Goal: Information Seeking & Learning: Learn about a topic

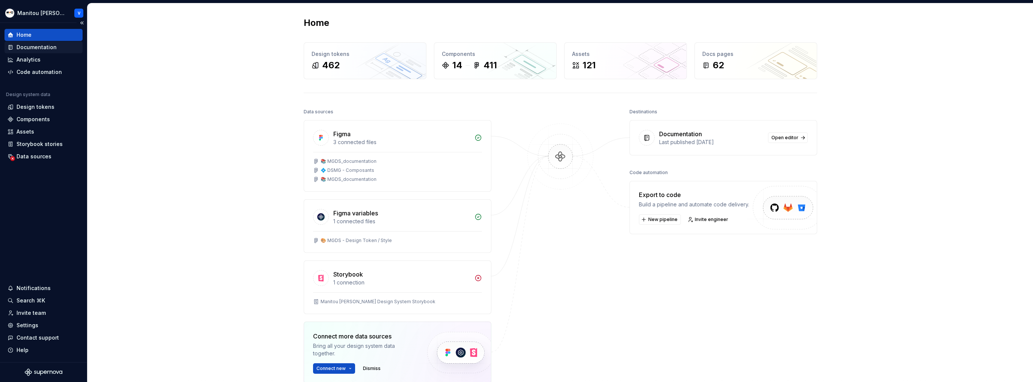
click at [43, 45] on div "Documentation" at bounding box center [37, 48] width 40 height 8
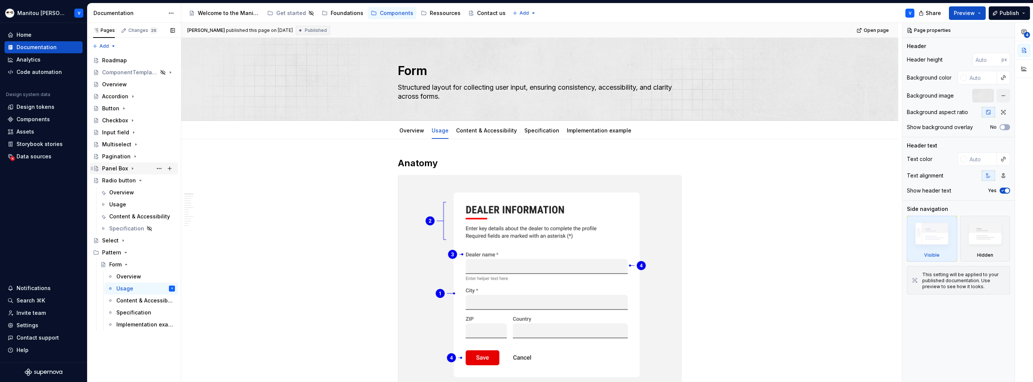
click at [114, 169] on div "Panel Box" at bounding box center [115, 169] width 26 height 8
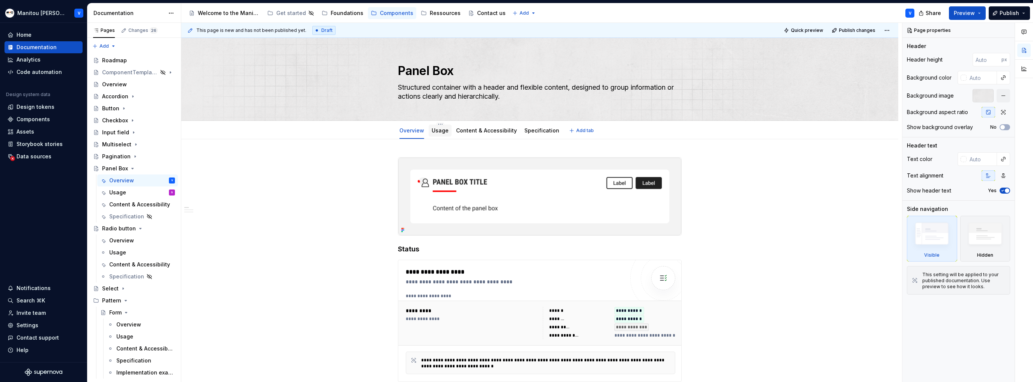
click at [439, 132] on link "Usage" at bounding box center [439, 130] width 17 height 6
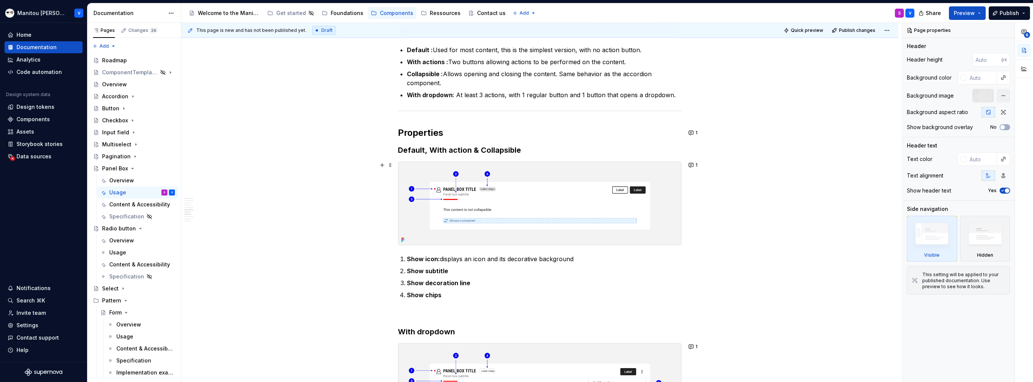
scroll to position [863, 0]
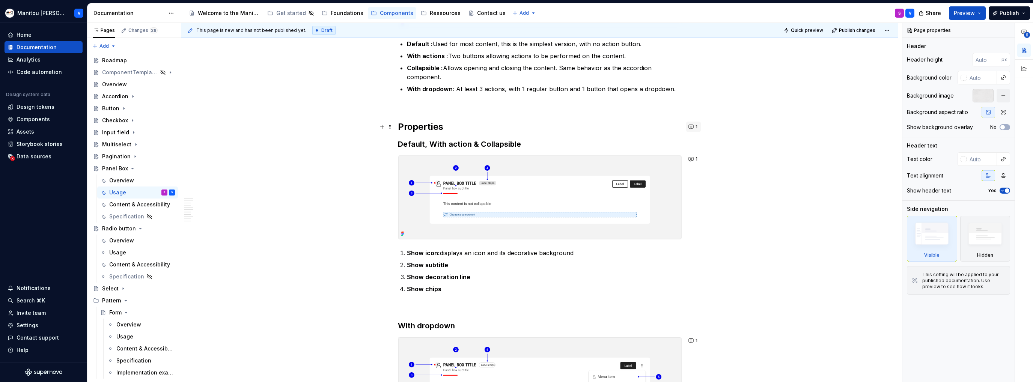
click at [692, 127] on button "1" at bounding box center [693, 127] width 15 height 11
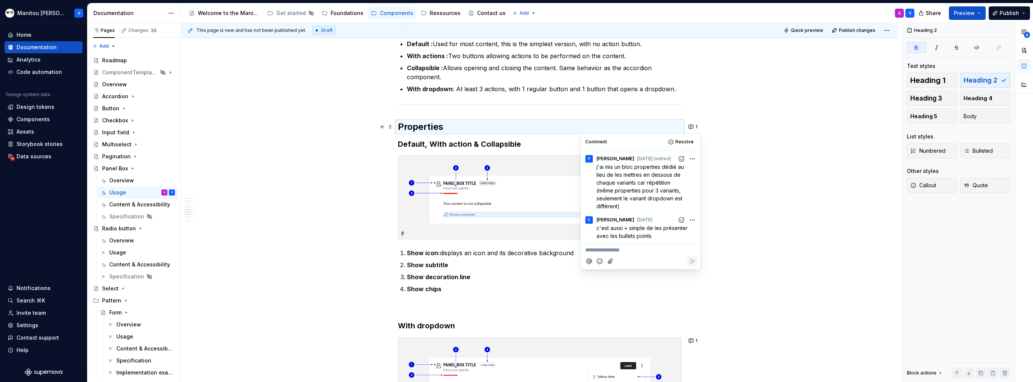
click at [771, 182] on div "Anatomy Heading : top area containing the title, icon, decorative line, and act…" at bounding box center [539, 94] width 717 height 1637
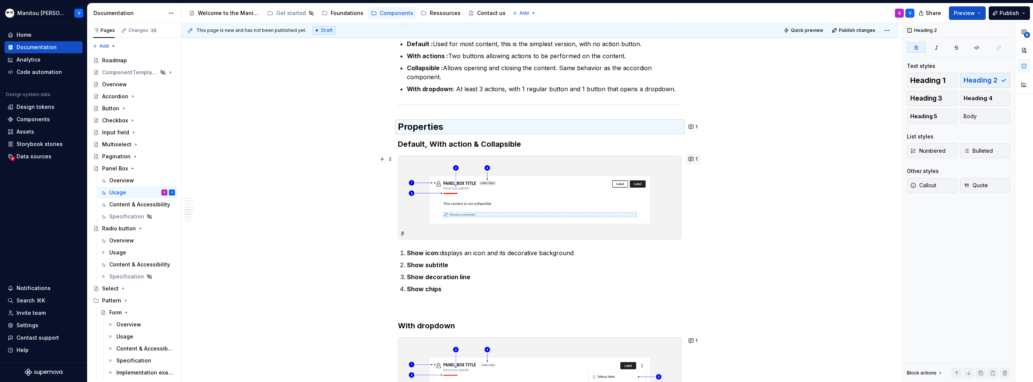
click at [696, 156] on span "1" at bounding box center [696, 159] width 2 height 6
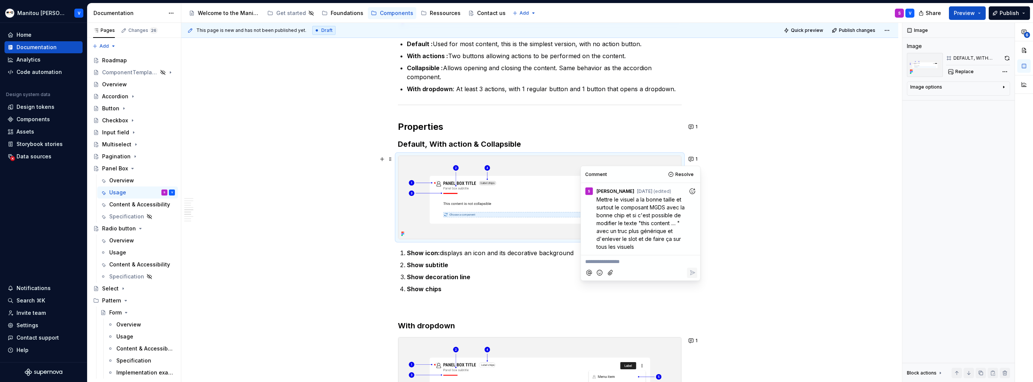
click at [729, 191] on div "Anatomy Heading : top area containing the title, icon, decorative line, and act…" at bounding box center [539, 94] width 717 height 1637
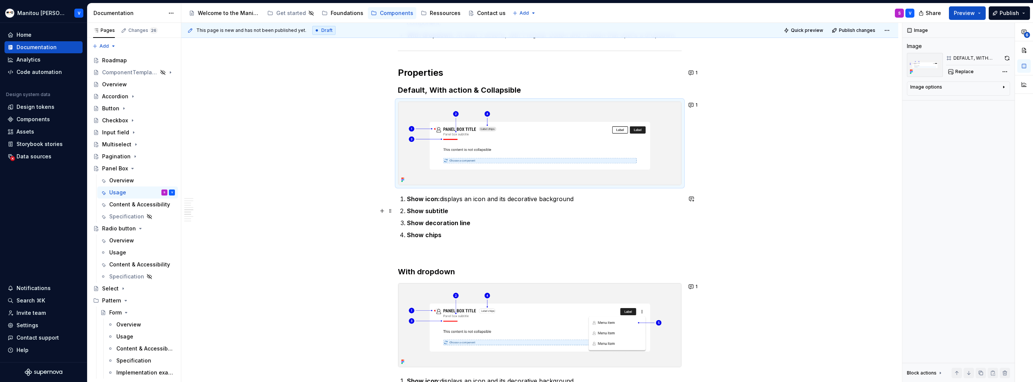
scroll to position [1013, 0]
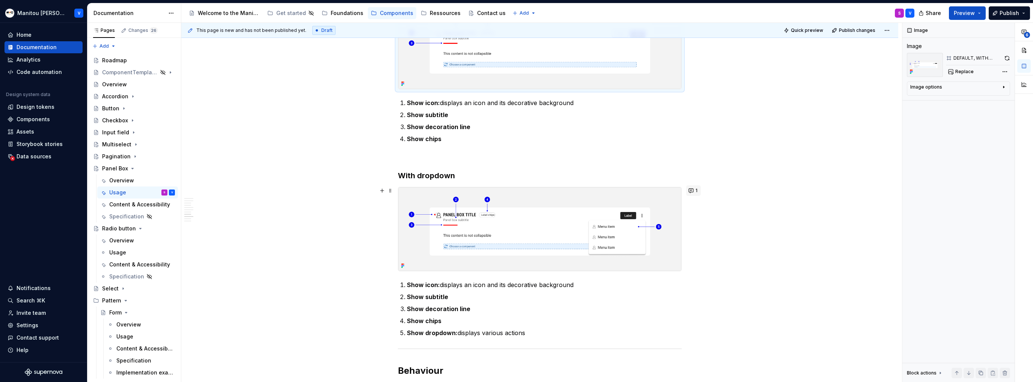
click at [695, 190] on span "1" at bounding box center [696, 191] width 2 height 6
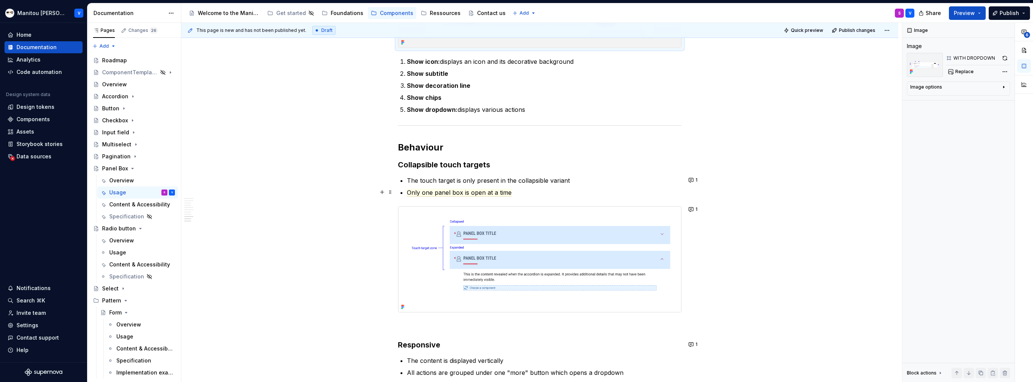
scroll to position [1238, 0]
click at [690, 177] on button "1" at bounding box center [693, 178] width 15 height 11
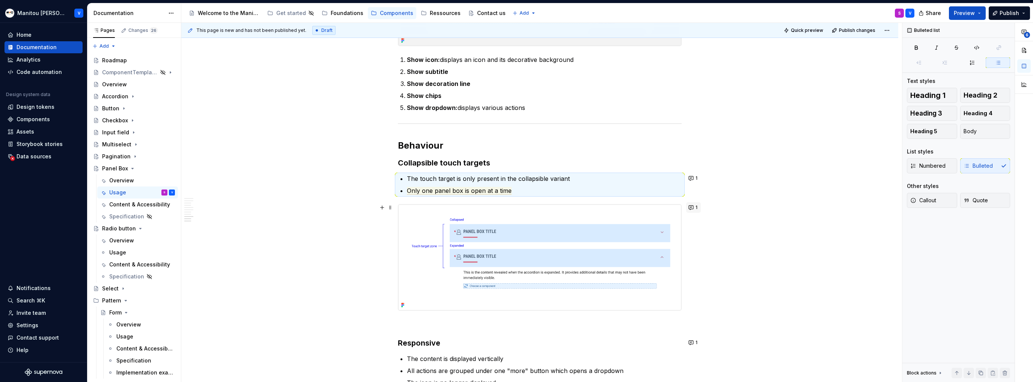
click at [692, 204] on button "1" at bounding box center [693, 207] width 15 height 11
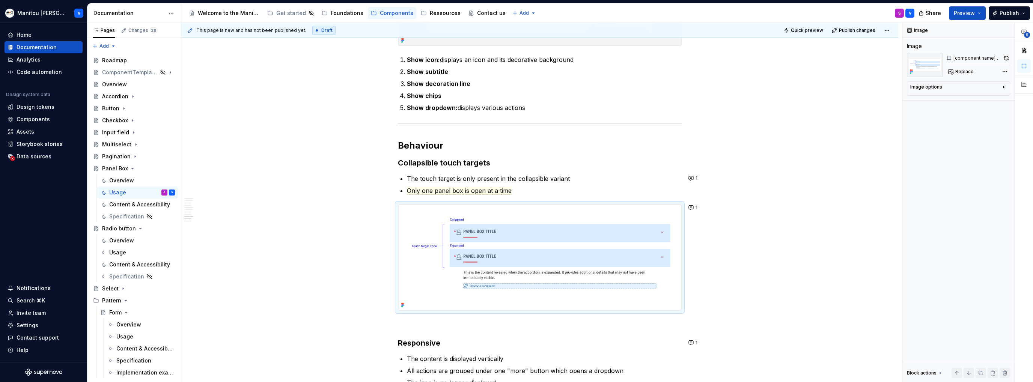
scroll to position [1393, 0]
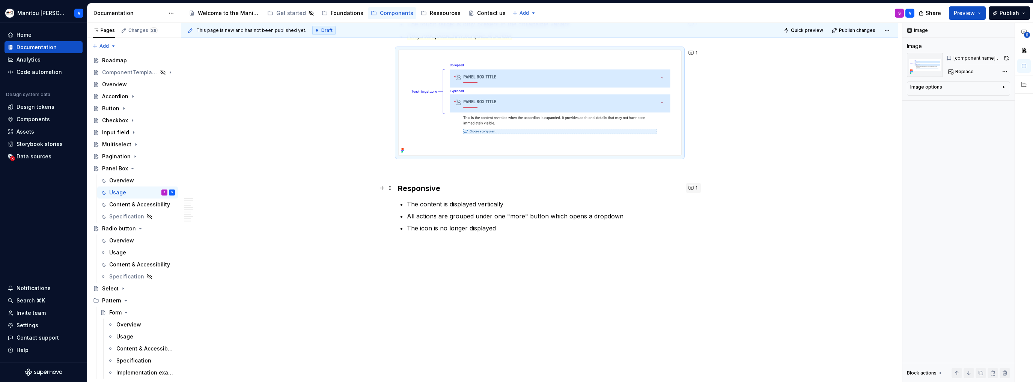
click at [693, 187] on button "1" at bounding box center [693, 188] width 15 height 11
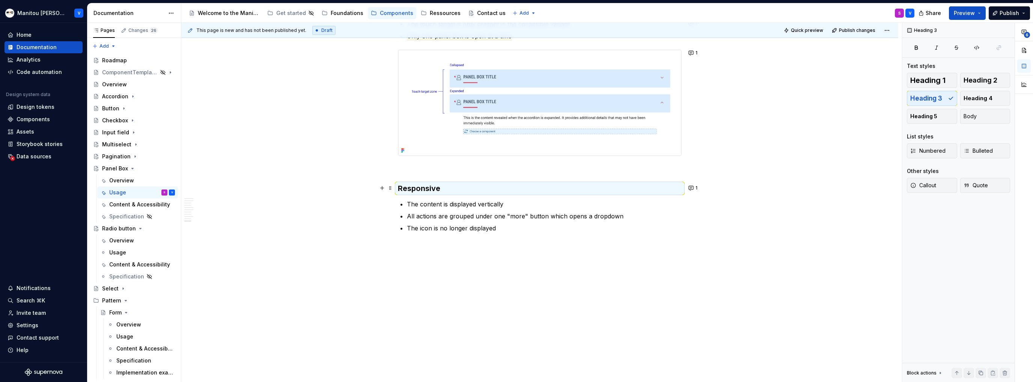
click at [691, 188] on button "1" at bounding box center [693, 188] width 15 height 11
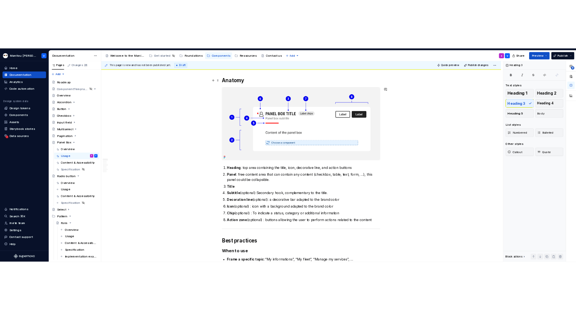
scroll to position [0, 0]
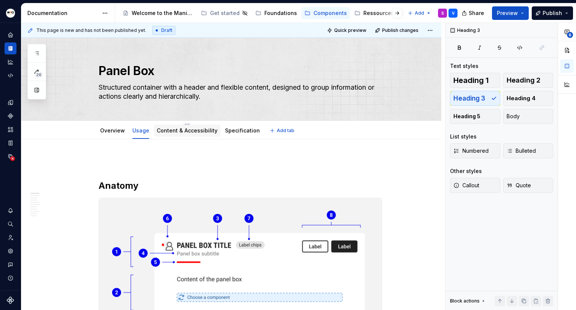
click at [180, 129] on link "Content & Accessibility" at bounding box center [187, 130] width 61 height 6
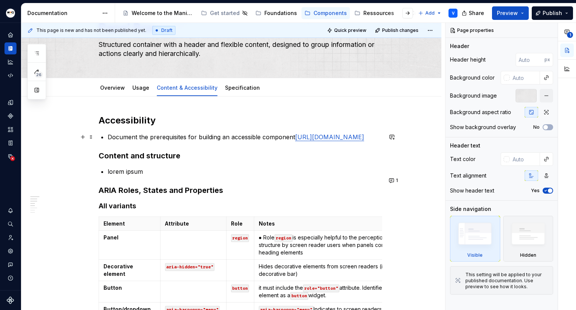
scroll to position [150, 0]
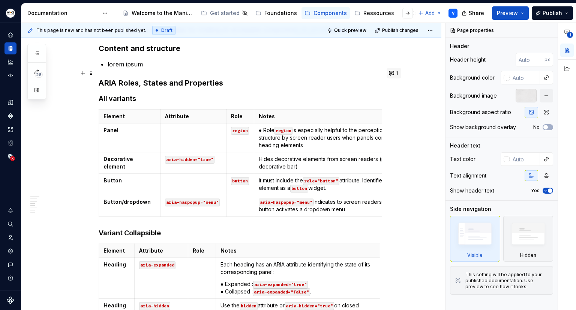
click at [393, 73] on button "1" at bounding box center [394, 73] width 15 height 11
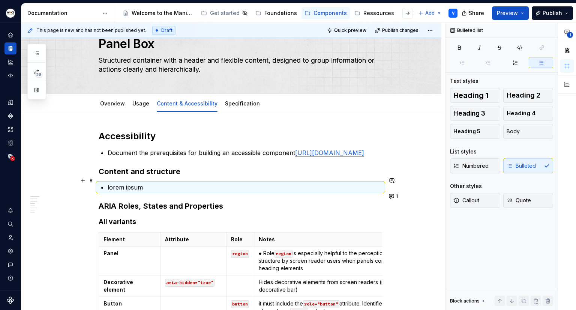
scroll to position [75, 0]
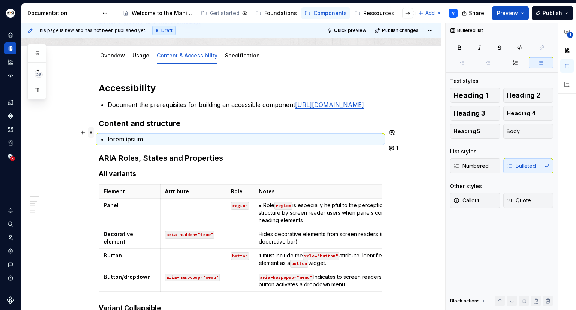
click at [92, 133] on span at bounding box center [91, 132] width 6 height 11
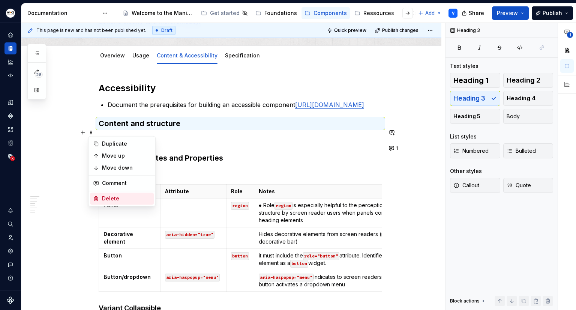
click at [117, 197] on div "Delete" at bounding box center [126, 199] width 49 height 8
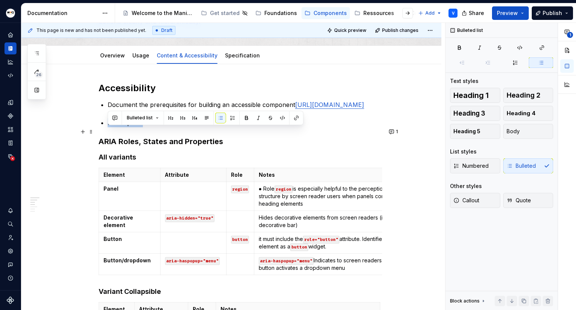
drag, startPoint x: 153, startPoint y: 134, endPoint x: 96, endPoint y: 132, distance: 56.7
click at [93, 132] on span at bounding box center [91, 131] width 6 height 11
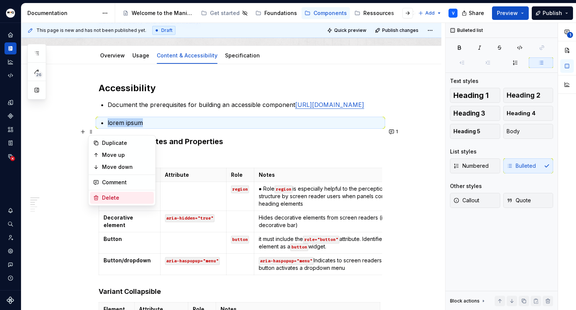
click at [125, 196] on div "Delete" at bounding box center [126, 198] width 49 height 8
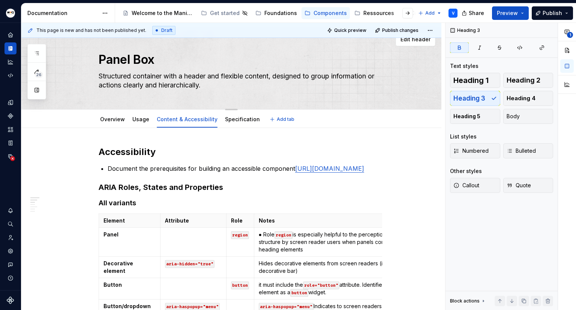
scroll to position [0, 0]
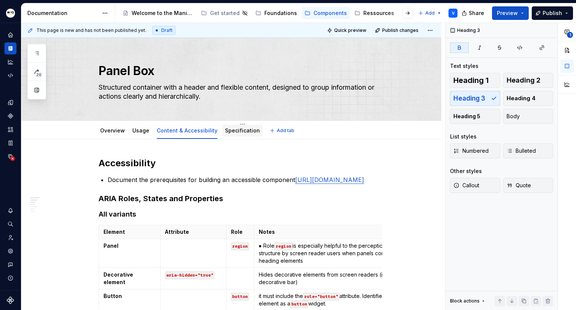
click at [231, 126] on div "Specification" at bounding box center [242, 130] width 35 height 9
click at [237, 132] on link "Specification" at bounding box center [242, 130] width 35 height 6
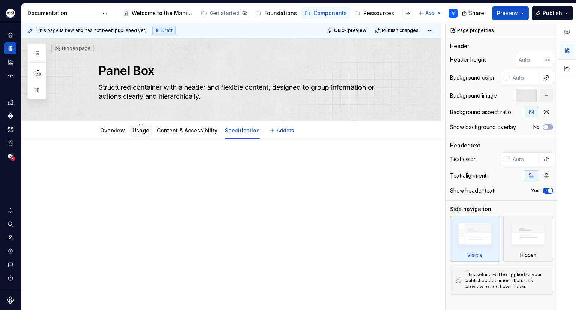
click at [135, 131] on link "Usage" at bounding box center [140, 130] width 17 height 6
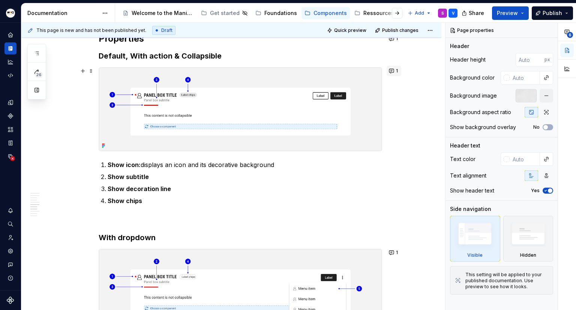
scroll to position [938, 0]
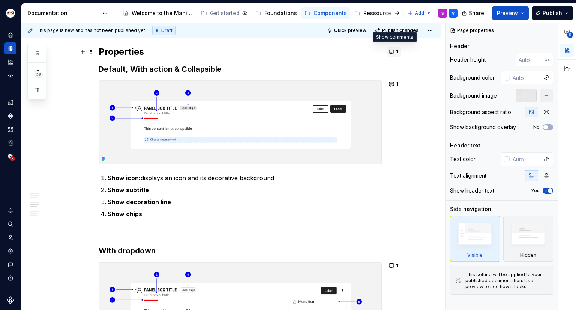
click at [394, 54] on button "1" at bounding box center [394, 52] width 15 height 11
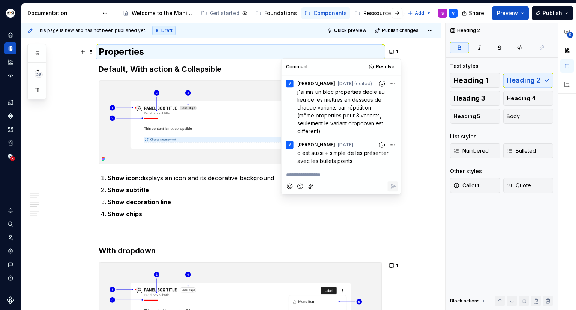
click at [429, 99] on div "Anatomy Heading : top area containing the title, icon, decorative line, and act…" at bounding box center [231, 8] width 420 height 1615
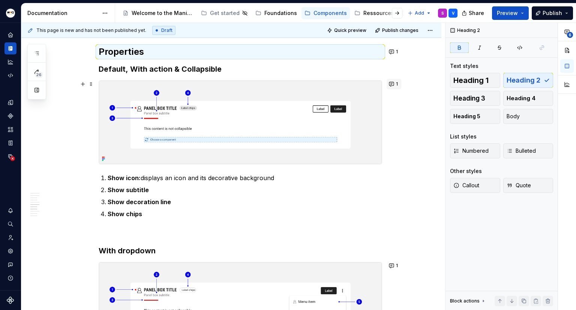
click at [394, 80] on button "1" at bounding box center [394, 84] width 15 height 11
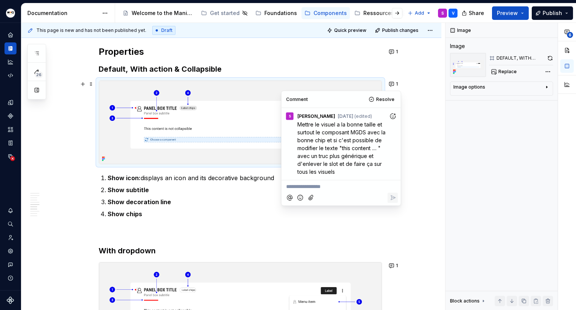
click at [421, 106] on div "Anatomy Heading : top area containing the title, icon, decorative line, and act…" at bounding box center [231, 8] width 420 height 1615
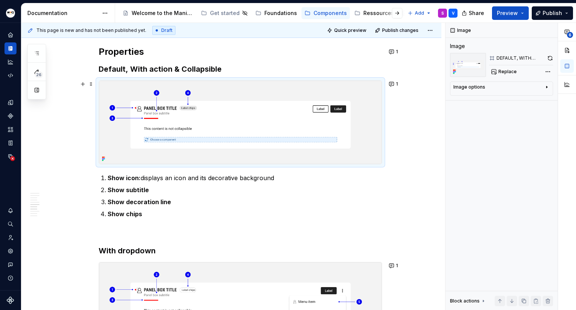
scroll to position [1051, 0]
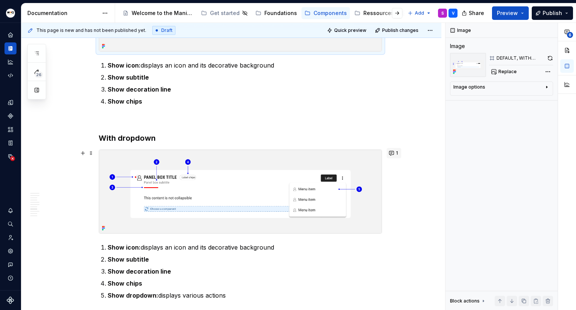
click at [395, 153] on button "1" at bounding box center [394, 153] width 15 height 11
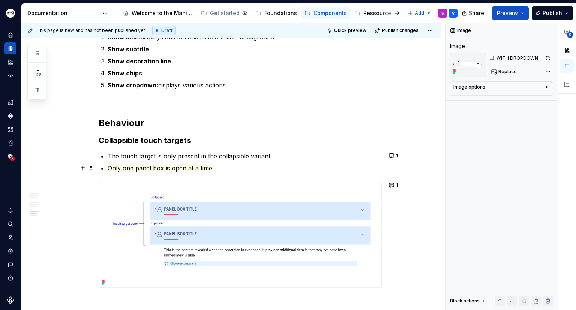
scroll to position [1351, 0]
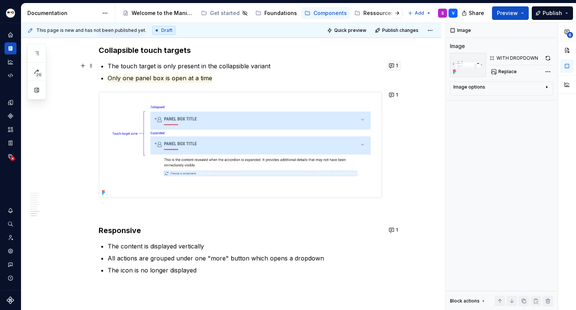
click at [392, 65] on button "1" at bounding box center [394, 65] width 15 height 11
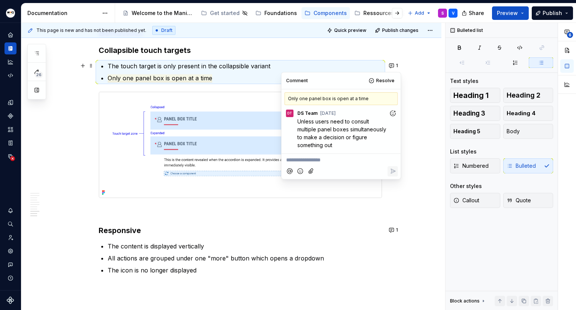
click at [423, 87] on div "This page is new and has not been published yet. Draft Quick preview Publish ch…" at bounding box center [233, 166] width 424 height 287
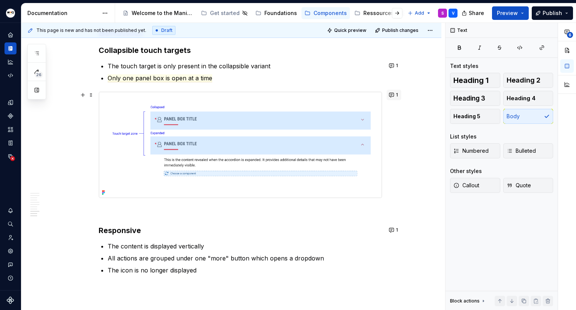
click at [396, 95] on span "1" at bounding box center [397, 95] width 2 height 6
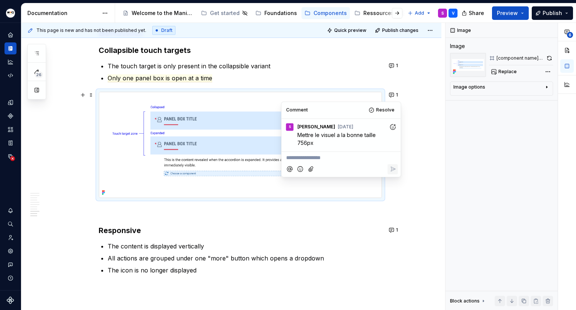
click at [225, 227] on h3 "Responsive" at bounding box center [241, 230] width 284 height 11
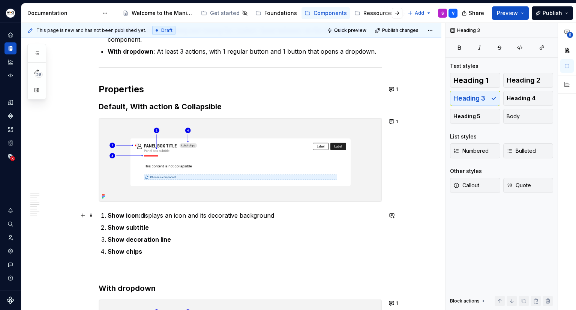
scroll to position [863, 0]
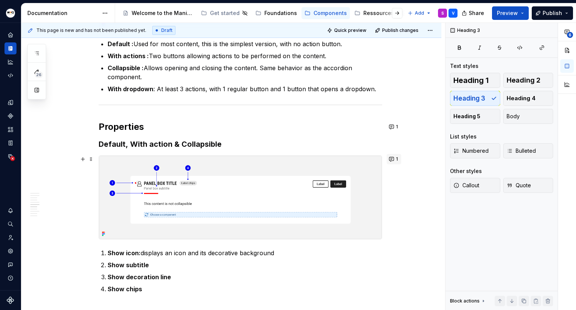
click at [393, 156] on button "1" at bounding box center [394, 159] width 15 height 11
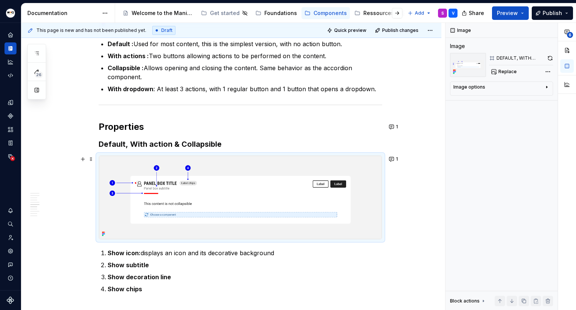
click at [219, 209] on img at bounding box center [240, 197] width 283 height 83
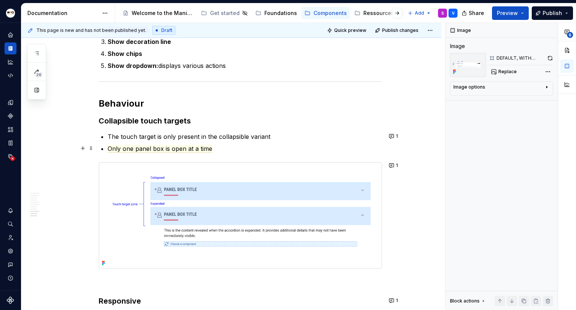
scroll to position [1293, 0]
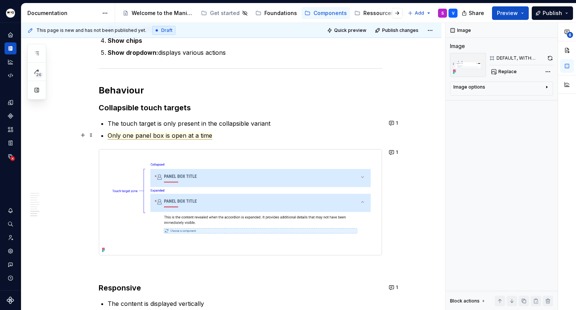
click at [173, 137] on span "Only one panel box is open at a time" at bounding box center [160, 136] width 105 height 8
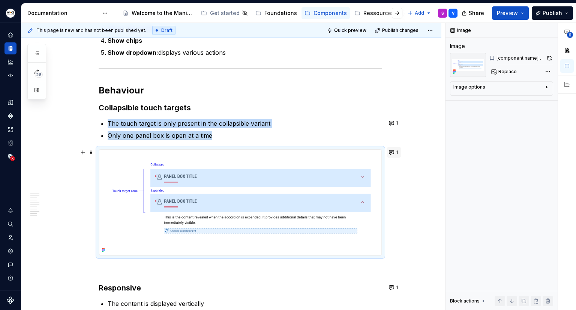
click at [397, 152] on span "1" at bounding box center [397, 152] width 2 height 6
click at [161, 176] on img at bounding box center [240, 202] width 283 height 106
click at [511, 72] on span "Replace" at bounding box center [508, 72] width 18 height 6
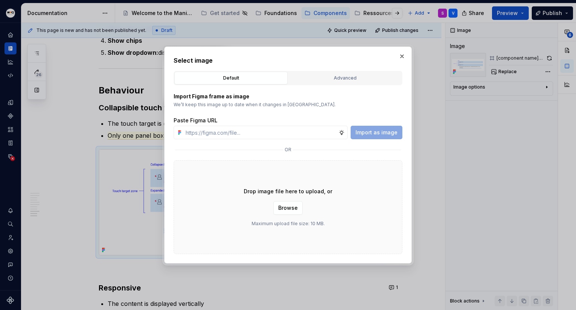
type textarea "*"
type input "[URL][DOMAIN_NAME]"
click at [383, 132] on span "Import as image" at bounding box center [377, 133] width 42 height 8
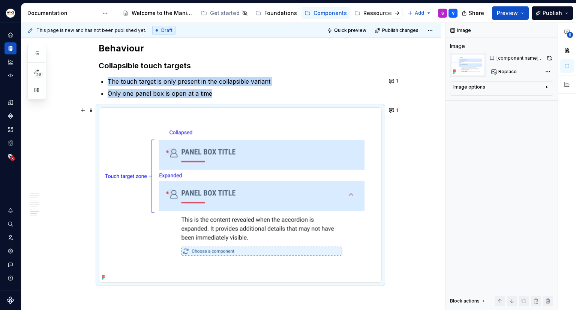
scroll to position [1335, 0]
click at [254, 94] on p "Only one panel box is open at a time" at bounding box center [245, 93] width 275 height 9
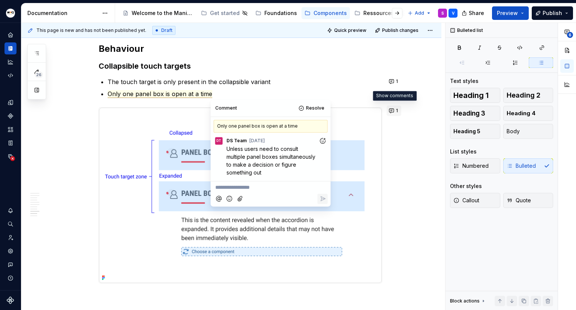
click at [394, 110] on button "1" at bounding box center [394, 110] width 15 height 11
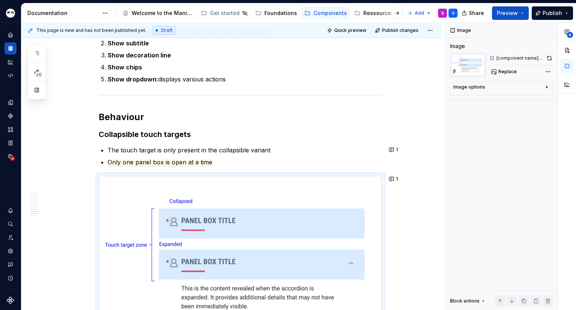
scroll to position [1266, 0]
click at [393, 153] on button "1" at bounding box center [394, 150] width 15 height 11
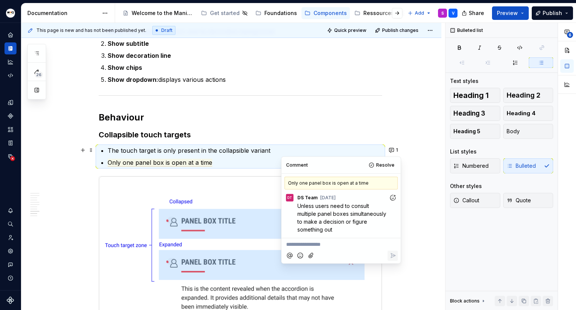
click at [338, 217] on p "Unless users need to consult multiple panel boxes simultaneously to make a deci…" at bounding box center [344, 218] width 92 height 32
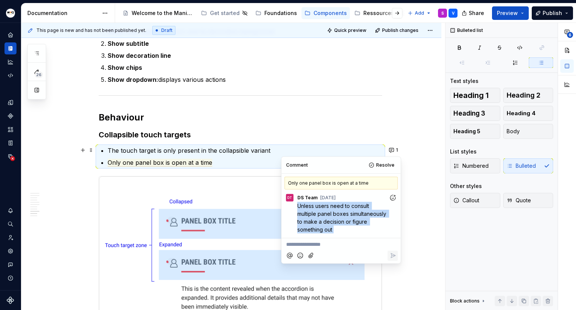
click at [338, 217] on p "Unless users need to consult multiple panel boxes simultaneously to make a deci…" at bounding box center [344, 218] width 92 height 32
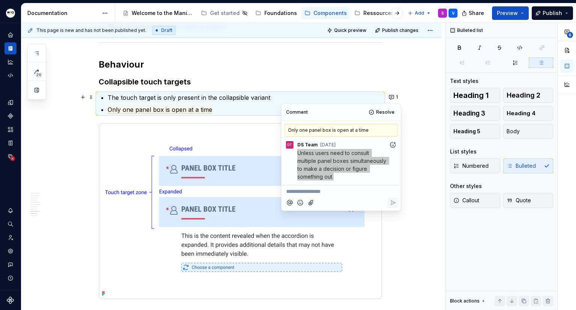
scroll to position [1319, 0]
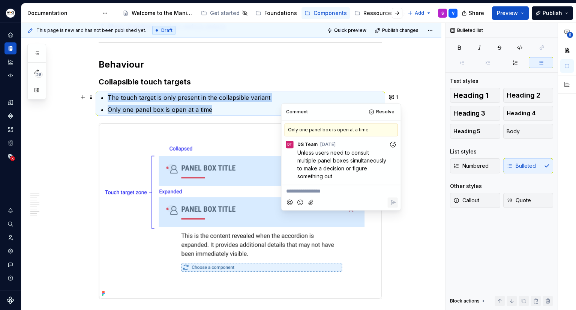
click at [211, 169] on img at bounding box center [240, 211] width 283 height 176
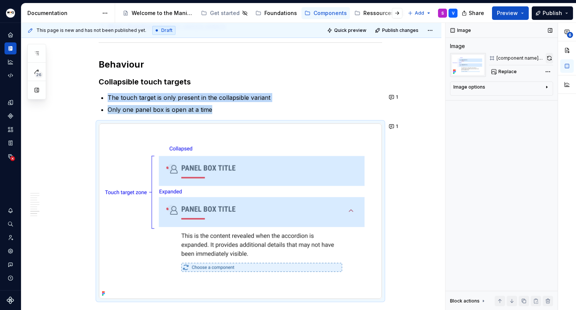
click at [549, 56] on button "button" at bounding box center [550, 58] width 8 height 11
click at [186, 111] on span "Only one panel box is open at a time" at bounding box center [160, 110] width 105 height 8
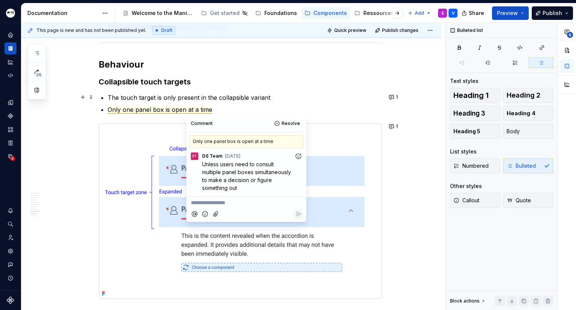
click at [292, 99] on p "The touch target is only present in the collapsible variant" at bounding box center [245, 97] width 275 height 9
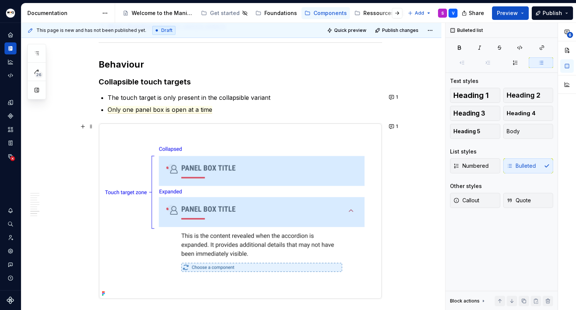
click at [262, 162] on img at bounding box center [240, 211] width 283 height 176
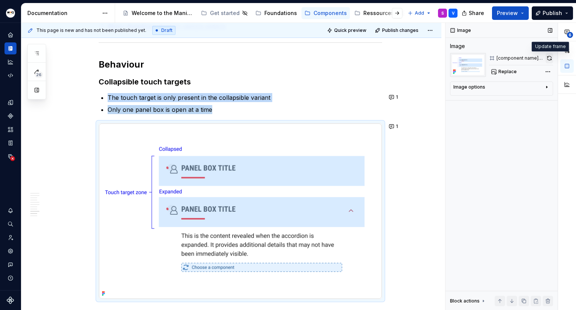
click at [547, 60] on button "button" at bounding box center [550, 58] width 8 height 11
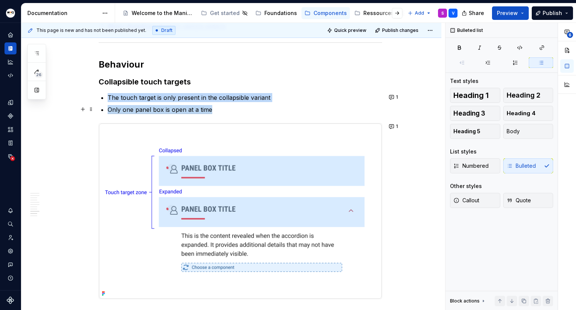
click at [198, 107] on span "Only one panel box is open at a time" at bounding box center [160, 110] width 105 height 8
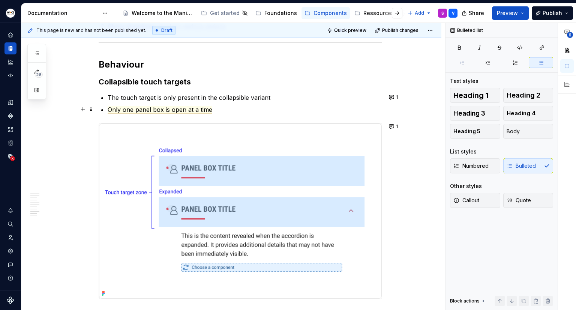
click at [229, 109] on p "Only one panel box is open at a time" at bounding box center [245, 109] width 275 height 9
click at [285, 95] on p "The touch target is only present in the collapsible variant" at bounding box center [245, 97] width 275 height 9
click at [229, 84] on h3 "Collapsible touch targets" at bounding box center [241, 82] width 284 height 11
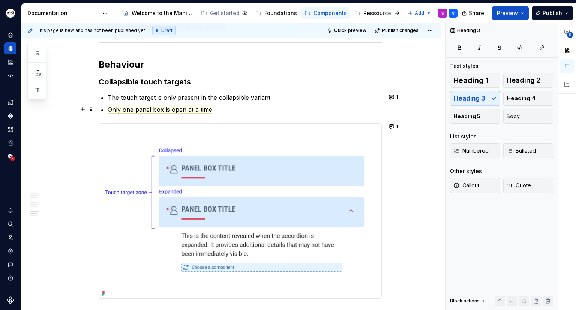
click at [233, 109] on p "Only one panel box is open at a time" at bounding box center [245, 109] width 275 height 9
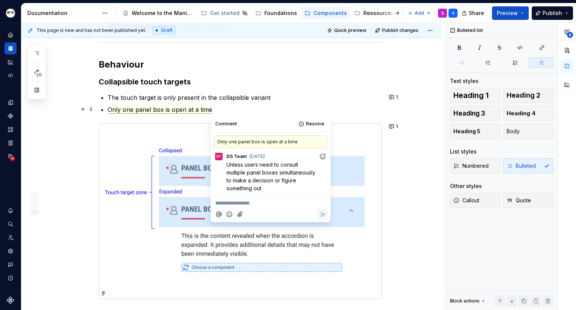
click at [306, 105] on p "Only one panel box is open at a time" at bounding box center [245, 109] width 275 height 9
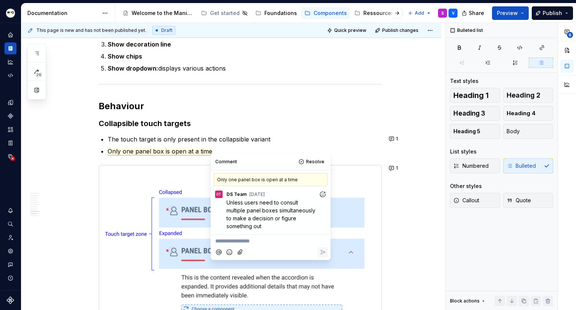
scroll to position [1282, 0]
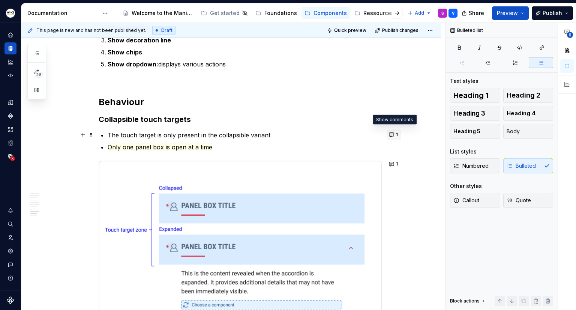
click at [395, 136] on button "1" at bounding box center [394, 134] width 15 height 11
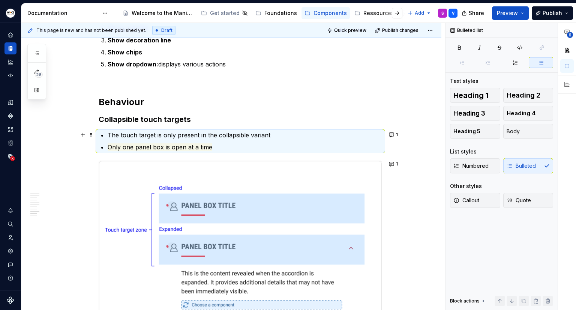
click at [229, 147] on p "Only one panel box is open at a time" at bounding box center [245, 147] width 275 height 9
click at [233, 149] on p "Only one panel box is open at a time" at bounding box center [245, 147] width 275 height 9
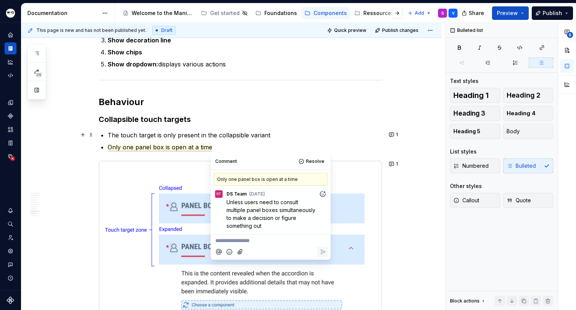
click at [315, 131] on p "The touch target is only present in the collapsible variant" at bounding box center [245, 135] width 275 height 9
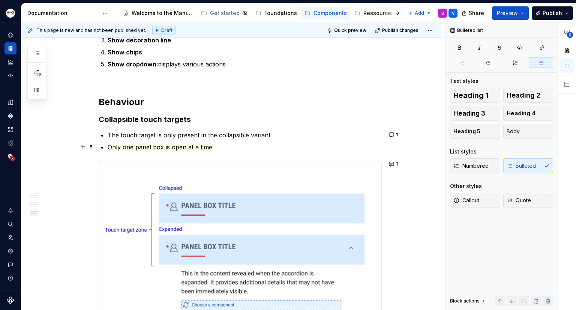
click at [244, 147] on p "Only one panel box is open at a time" at bounding box center [245, 147] width 275 height 9
click at [360, 139] on ul "The touch target is only present in the collapsible variant Only one panel box …" at bounding box center [245, 141] width 275 height 21
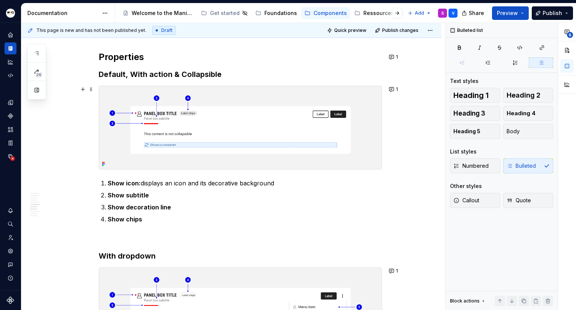
scroll to position [944, 0]
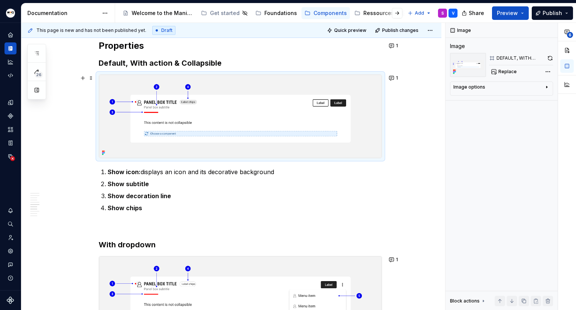
click at [277, 132] on img at bounding box center [240, 116] width 283 height 83
click at [511, 71] on span "Replace" at bounding box center [508, 72] width 18 height 6
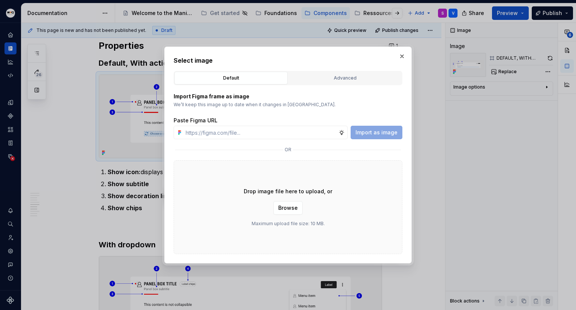
type textarea "*"
type input "[URL][DOMAIN_NAME]"
click at [377, 132] on span "Import as image" at bounding box center [377, 133] width 42 height 8
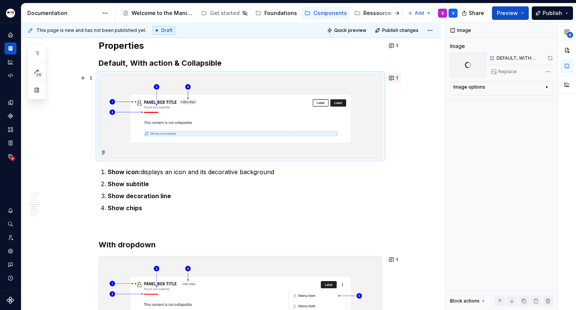
click at [392, 75] on button "1" at bounding box center [394, 78] width 15 height 11
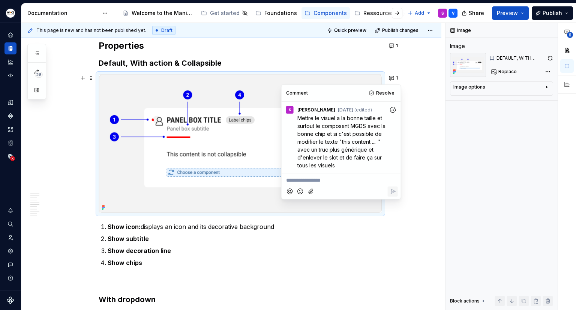
click at [236, 64] on h3 "Default, With action & Collapsible" at bounding box center [241, 63] width 284 height 11
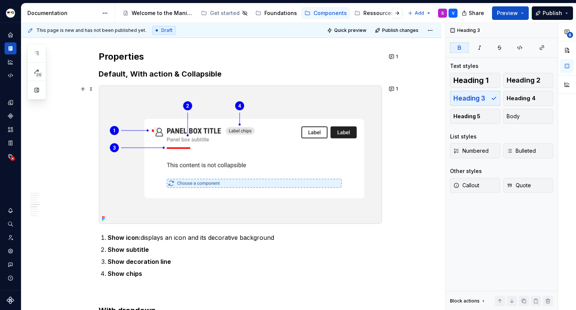
scroll to position [944, 0]
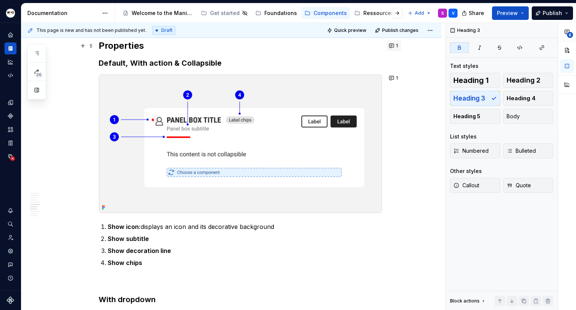
click at [390, 47] on button "1" at bounding box center [394, 46] width 15 height 11
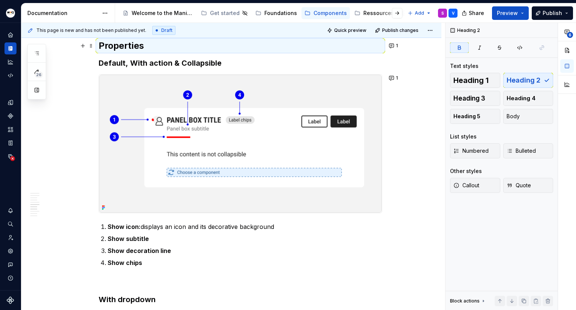
drag, startPoint x: 420, startPoint y: 84, endPoint x: 387, endPoint y: 83, distance: 32.7
click at [419, 84] on div "This page is new and has not been published yet. Draft Quick preview Publish ch…" at bounding box center [233, 166] width 424 height 287
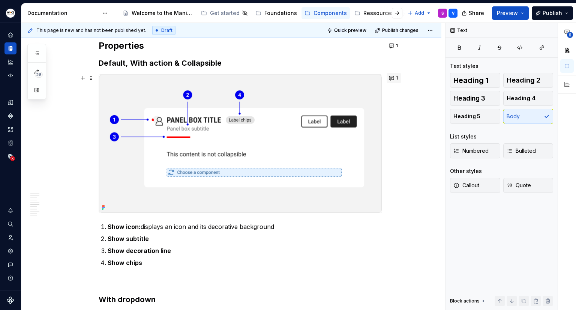
click at [395, 75] on button "1" at bounding box center [394, 78] width 15 height 11
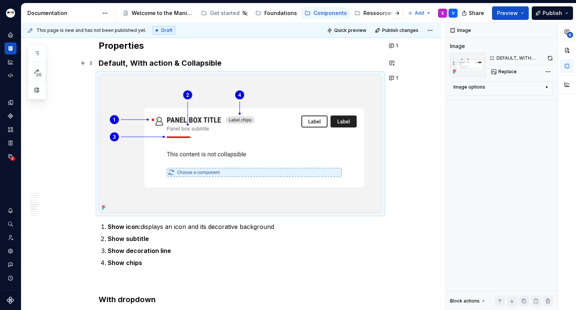
click at [226, 63] on h3 "Default, With action & Collapsible" at bounding box center [241, 63] width 284 height 11
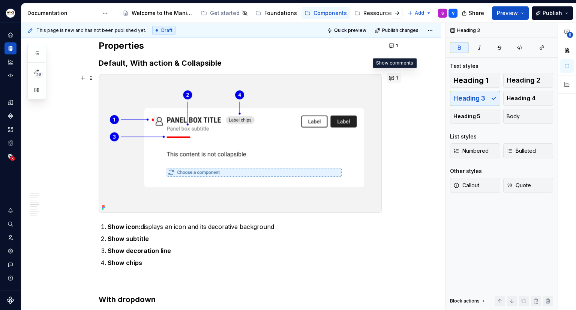
click at [394, 74] on button "1" at bounding box center [394, 78] width 15 height 11
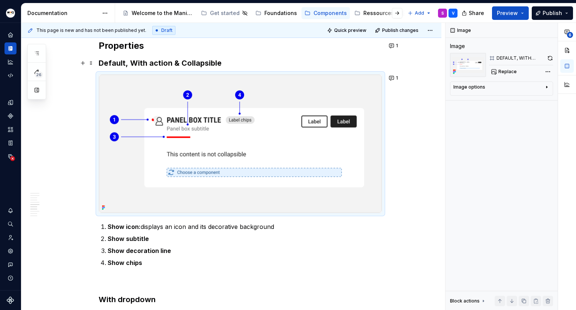
click at [242, 59] on h3 "Default, With action & Collapsible" at bounding box center [241, 63] width 284 height 11
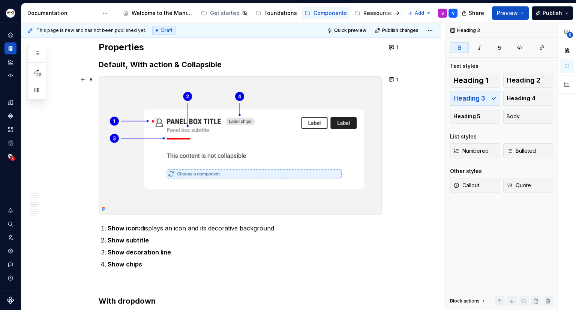
scroll to position [930, 0]
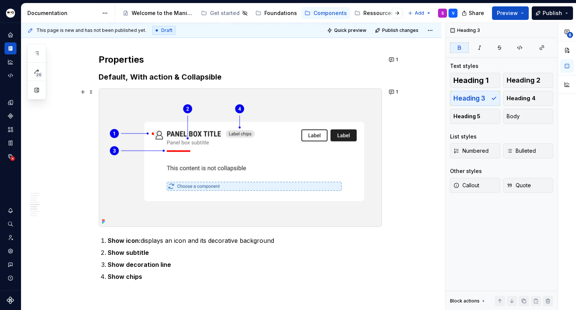
click at [192, 149] on img at bounding box center [240, 158] width 283 height 138
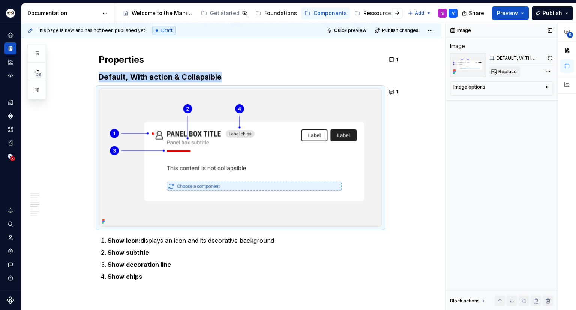
click at [509, 69] on span "Replace" at bounding box center [508, 72] width 18 height 6
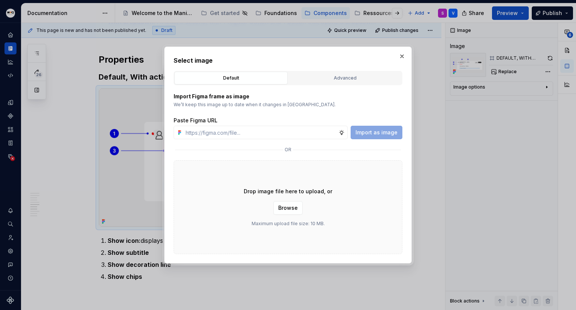
type textarea "*"
type input "[URL][DOMAIN_NAME]"
click at [364, 132] on span "Import as image" at bounding box center [377, 133] width 42 height 8
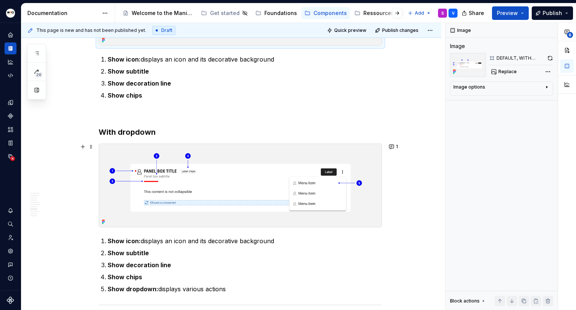
scroll to position [1118, 0]
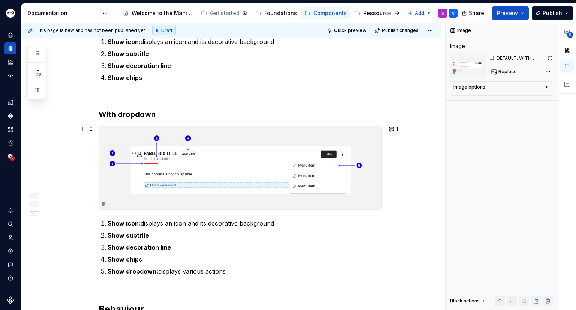
click at [296, 152] on img at bounding box center [240, 167] width 283 height 83
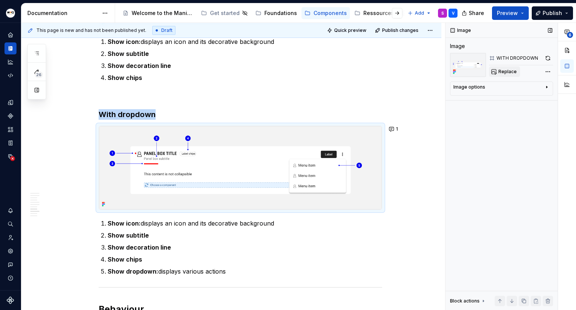
click at [515, 71] on span "Replace" at bounding box center [508, 72] width 18 height 6
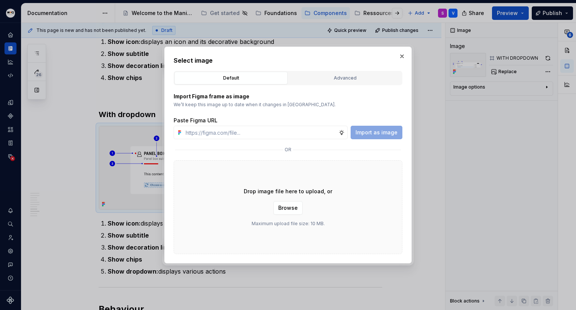
type textarea "*"
type input "[URL][DOMAIN_NAME]"
click at [385, 131] on span "Import as image" at bounding box center [377, 133] width 42 height 8
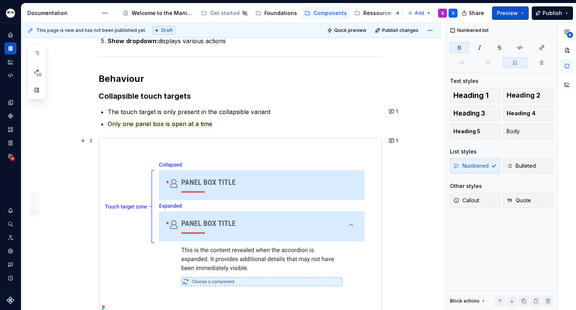
scroll to position [1380, 0]
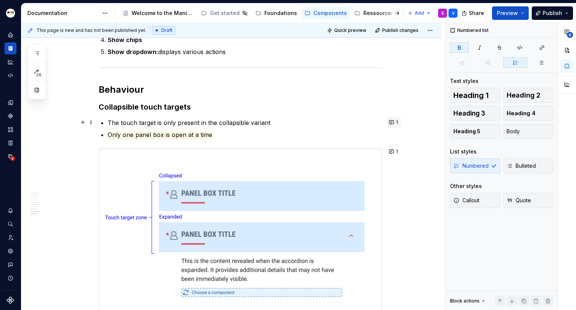
click at [395, 121] on button "1" at bounding box center [394, 122] width 15 height 11
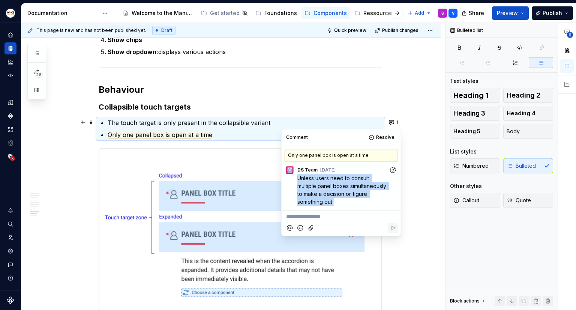
drag, startPoint x: 299, startPoint y: 176, endPoint x: 359, endPoint y: 211, distance: 69.4
click at [362, 213] on div "**********" at bounding box center [341, 182] width 119 height 107
copy div "Unless users need to consult multiple panel boxes simultaneously to make a deci…"
click at [219, 134] on p "Only one panel box is open at a time" at bounding box center [245, 134] width 275 height 9
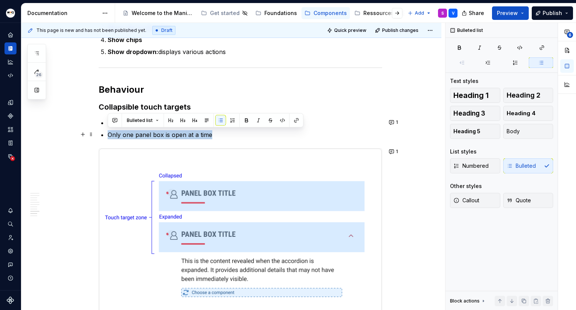
drag, startPoint x: 210, startPoint y: 135, endPoint x: 108, endPoint y: 136, distance: 102.1
click at [108, 136] on span "Only one panel box is open at a time" at bounding box center [160, 135] width 105 height 8
copy span "Only one panel box is open at a time"
type textarea "*"
click at [228, 137] on p "Only one panel box is open at a time" at bounding box center [245, 134] width 275 height 9
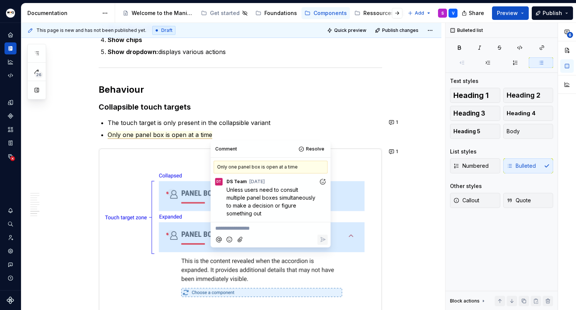
drag, startPoint x: 227, startPoint y: 189, endPoint x: 266, endPoint y: 211, distance: 44.5
click at [266, 211] on p "Unless users need to consult multiple panel boxes simultaneously to make a deci…" at bounding box center [273, 202] width 92 height 32
copy span "Unless users need to consult multiple panel boxes simultaneously to make a deci…"
click at [317, 149] on span "Resolve" at bounding box center [315, 149] width 18 height 6
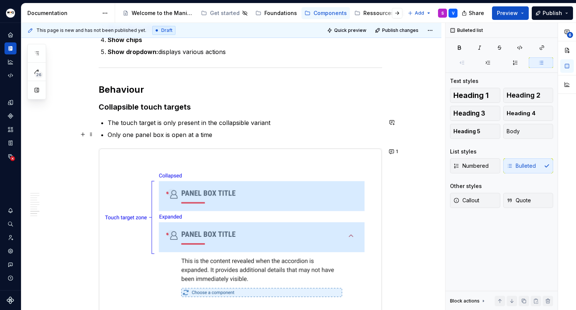
click at [226, 132] on p "Only one panel box is open at a time" at bounding box center [245, 134] width 275 height 9
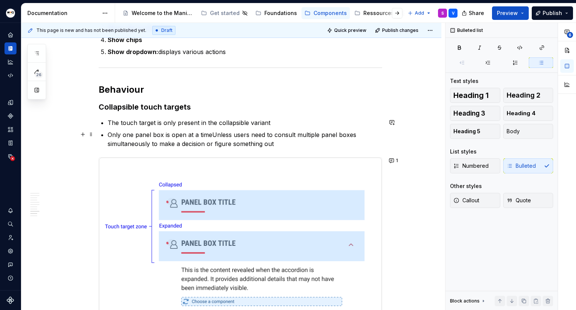
click at [216, 134] on p "Only one panel box is open at a time Unless users need to consult multiple pane…" at bounding box center [245, 139] width 275 height 18
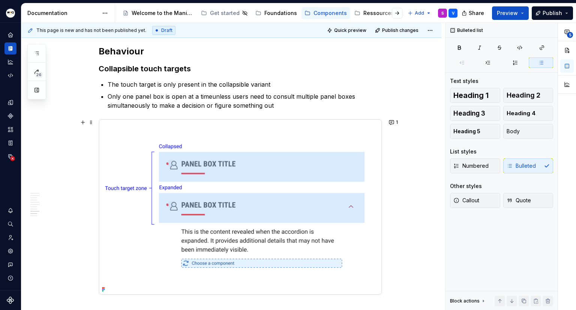
scroll to position [1455, 0]
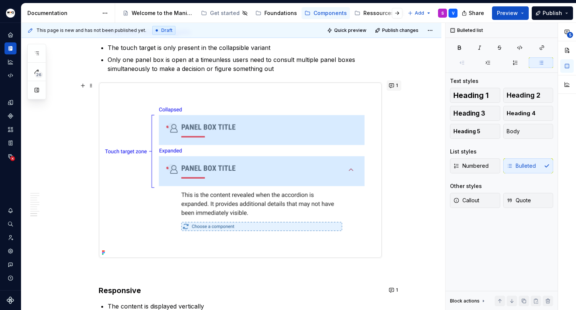
click at [396, 86] on span "1" at bounding box center [397, 86] width 2 height 6
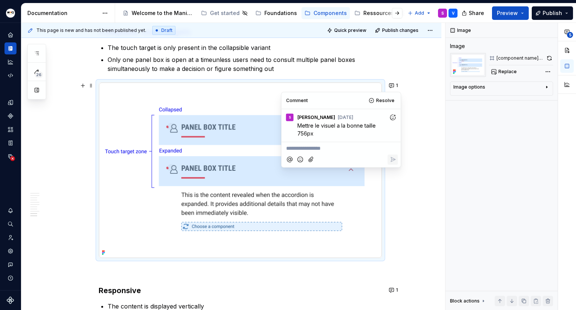
drag, startPoint x: 385, startPoint y: 99, endPoint x: 393, endPoint y: 107, distance: 11.4
click at [385, 100] on span "Resolve" at bounding box center [385, 101] width 18 height 6
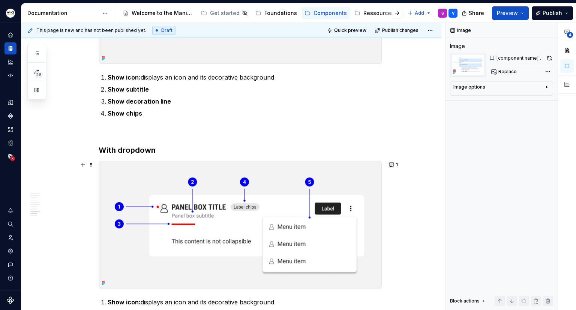
scroll to position [1080, 0]
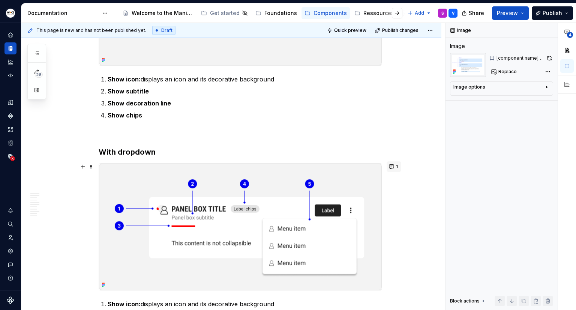
click at [393, 170] on button "1" at bounding box center [394, 166] width 15 height 11
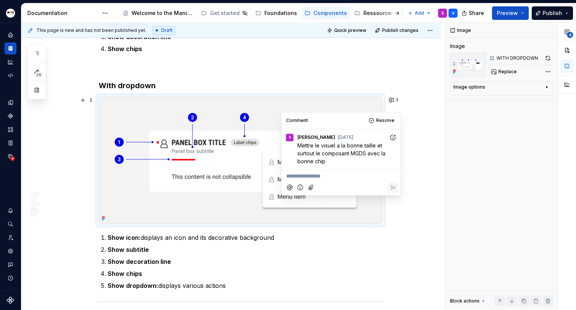
scroll to position [1155, 0]
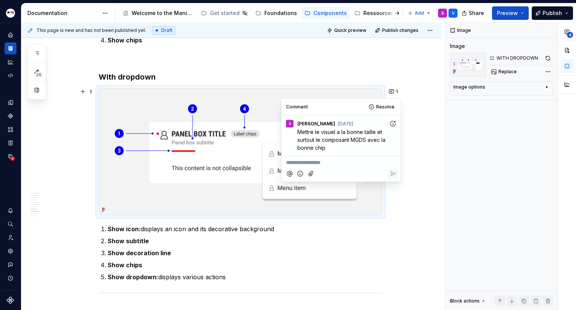
click at [296, 232] on p "Show icon: displays an icon and its decorative background" at bounding box center [245, 228] width 275 height 9
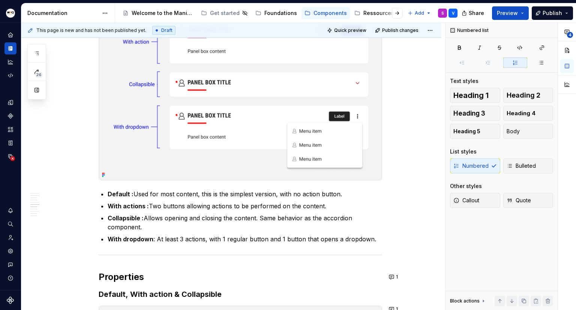
scroll to position [900, 0]
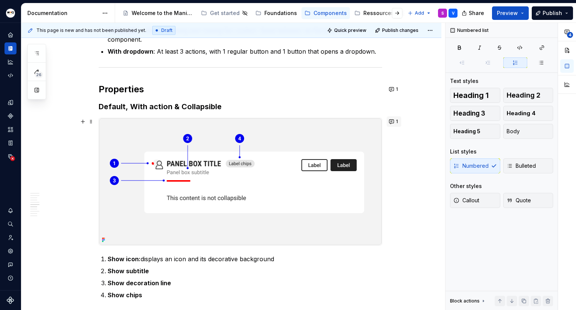
click at [391, 122] on button "1" at bounding box center [394, 121] width 15 height 11
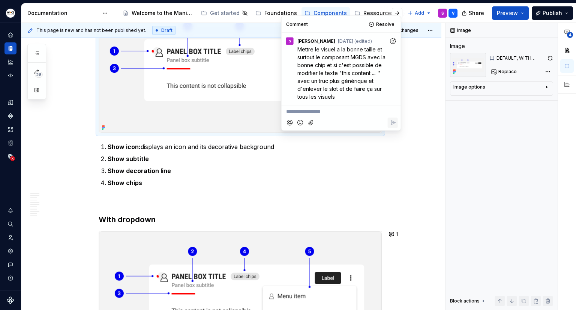
scroll to position [1013, 0]
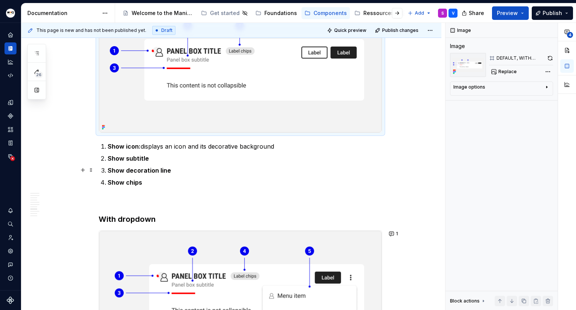
click at [387, 166] on div "Anatomy Heading : top area containing the title, icon, decorative line, and act…" at bounding box center [231, 16] width 420 height 1780
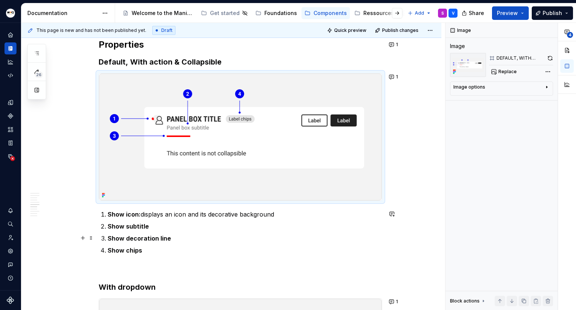
scroll to position [900, 0]
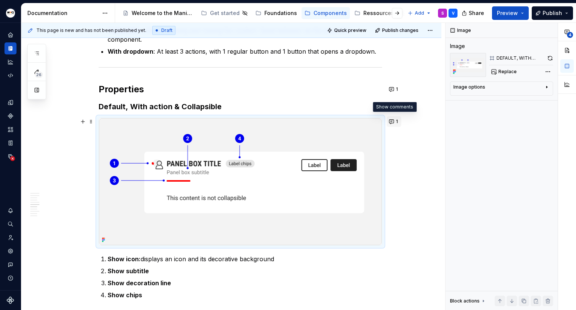
click at [394, 120] on button "1" at bounding box center [394, 121] width 15 height 11
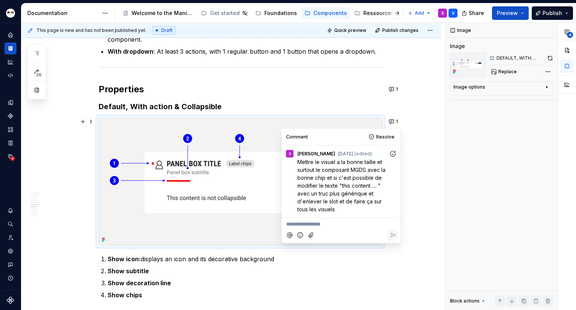
click at [320, 107] on h3 "Default, With action & Collapsible" at bounding box center [241, 106] width 284 height 11
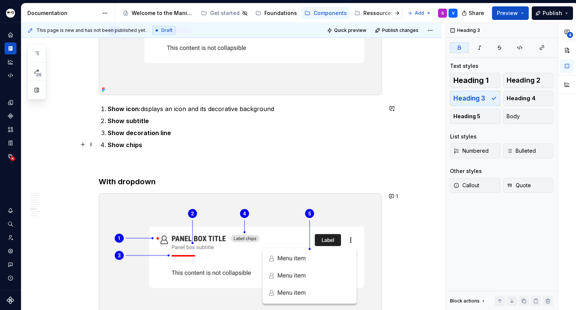
scroll to position [1163, 0]
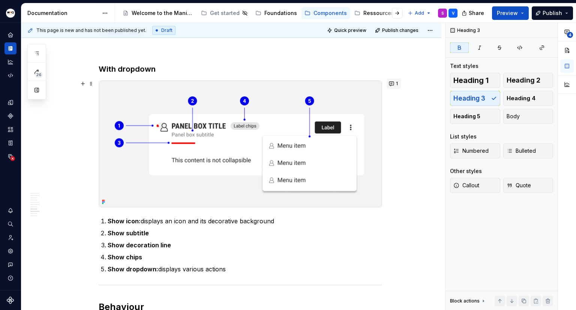
click at [396, 83] on span "1" at bounding box center [397, 84] width 2 height 6
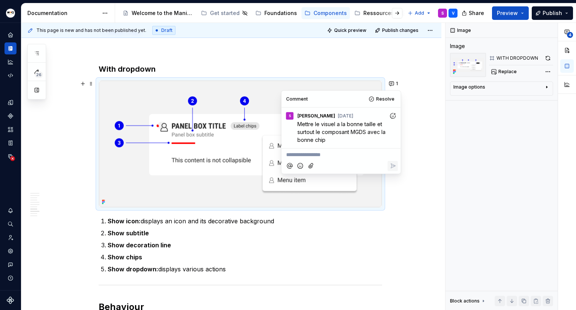
click at [335, 130] on span "Mettre le visuel a la bonne taille et surtout le composant MGDS avec la bonne c…" at bounding box center [343, 132] width 90 height 22
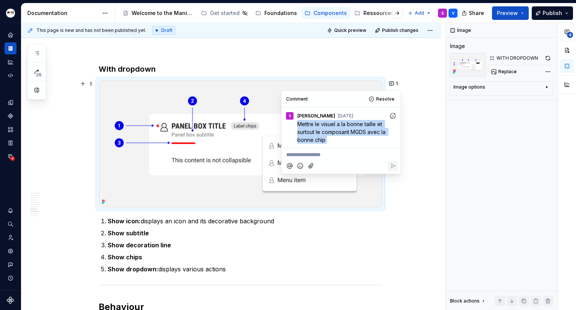
click at [335, 130] on span "Mettre le visuel a la bonne taille et surtout le composant MGDS avec la bonne c…" at bounding box center [343, 132] width 90 height 22
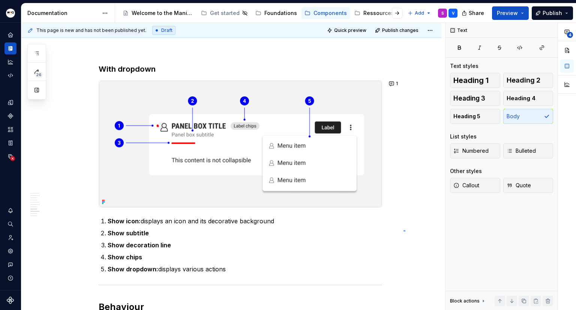
click at [406, 229] on div "This page is new and has not been published yet. Draft Quick preview Publish ch…" at bounding box center [233, 166] width 424 height 287
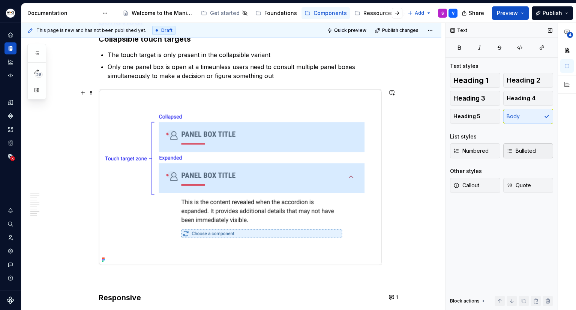
scroll to position [1463, 0]
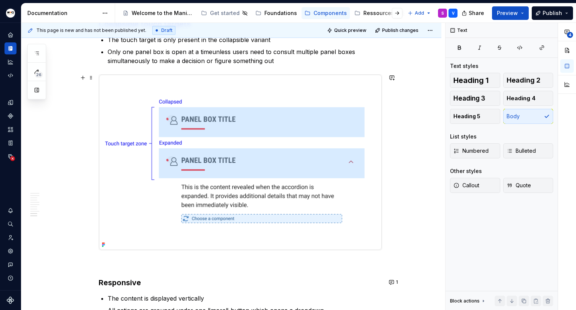
click at [263, 174] on img at bounding box center [240, 163] width 283 height 176
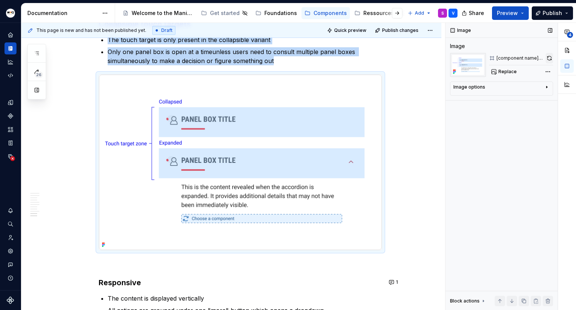
click at [550, 59] on button "button" at bounding box center [550, 58] width 8 height 11
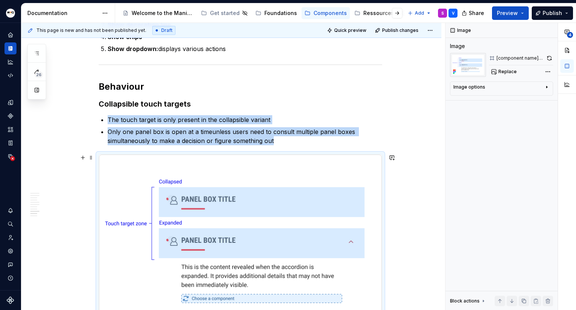
scroll to position [1196, 0]
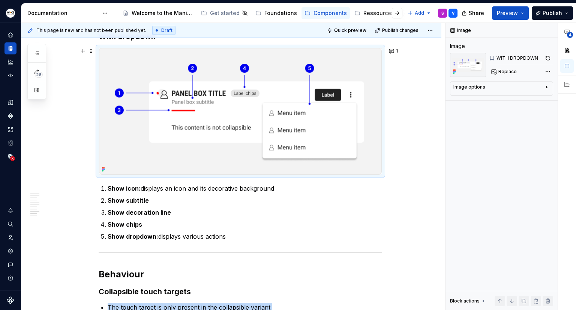
click at [306, 113] on img at bounding box center [240, 111] width 283 height 126
click at [547, 57] on button "button" at bounding box center [548, 58] width 11 height 11
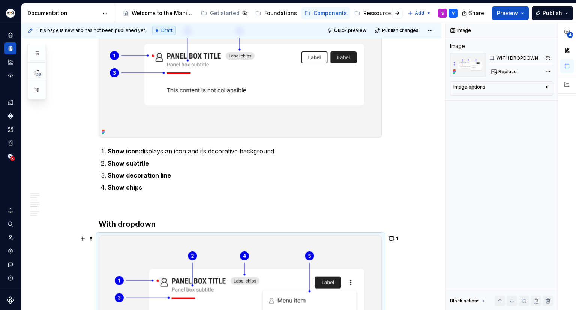
scroll to position [933, 0]
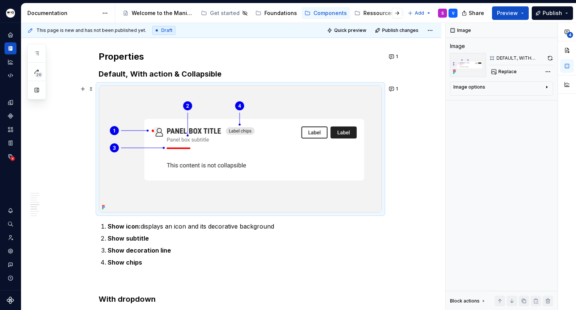
click at [273, 156] on img at bounding box center [240, 149] width 283 height 126
click at [551, 57] on button "button" at bounding box center [550, 58] width 6 height 11
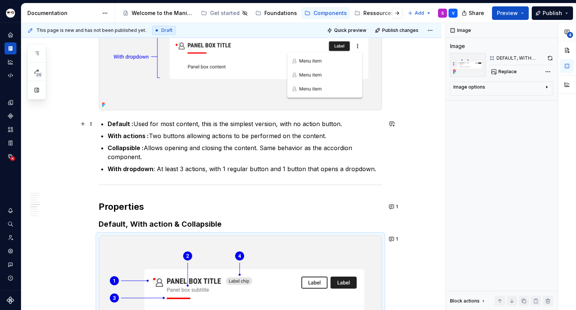
scroll to position [670, 0]
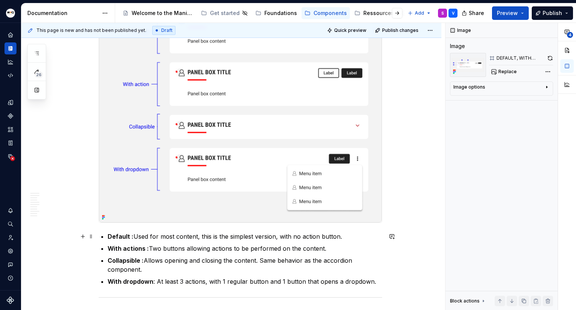
click at [284, 134] on img at bounding box center [240, 105] width 283 height 233
click at [546, 59] on button "button" at bounding box center [548, 58] width 11 height 11
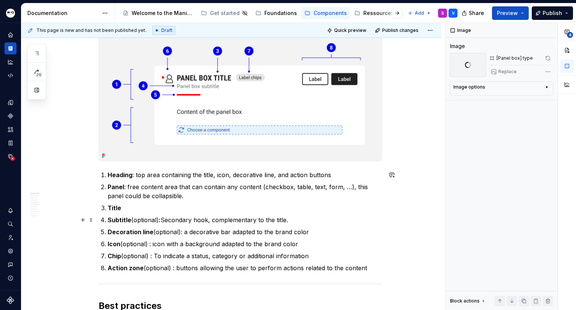
scroll to position [70, 0]
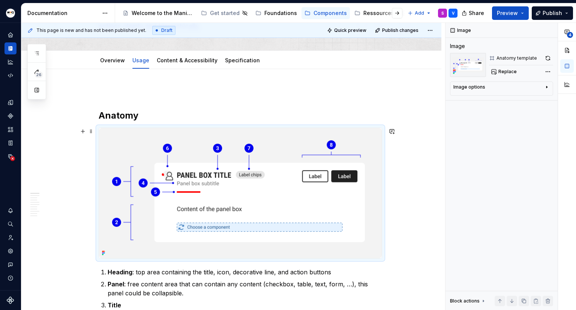
click at [312, 191] on img at bounding box center [240, 193] width 283 height 130
click at [546, 55] on button "button" at bounding box center [548, 58] width 11 height 11
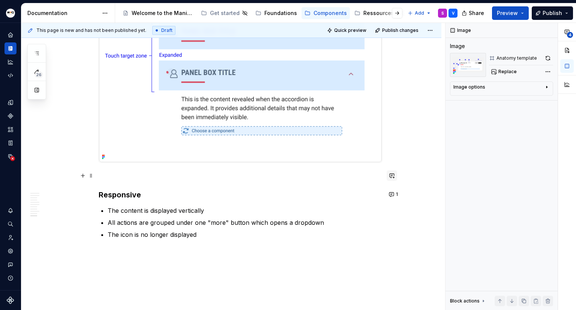
scroll to position [1533, 0]
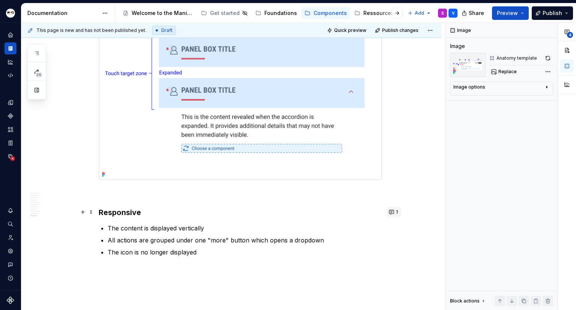
click at [396, 210] on span "1" at bounding box center [397, 212] width 2 height 6
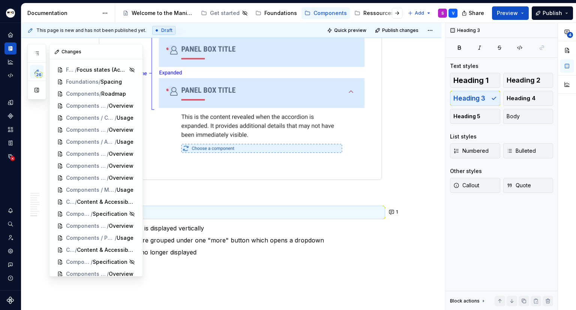
click at [39, 73] on span "26" at bounding box center [39, 75] width 8 height 6
click at [35, 54] on icon "button" at bounding box center [37, 53] width 6 height 6
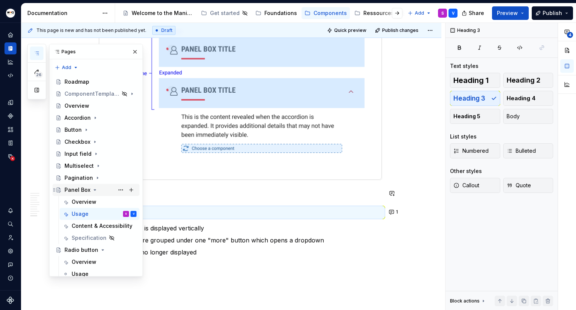
click at [92, 189] on icon "Page tree" at bounding box center [95, 190] width 6 height 6
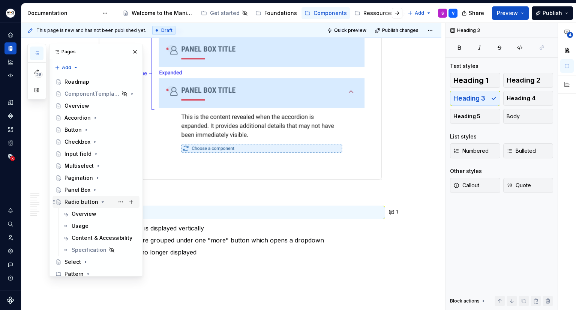
click at [95, 201] on div "Radio button" at bounding box center [82, 202] width 34 height 8
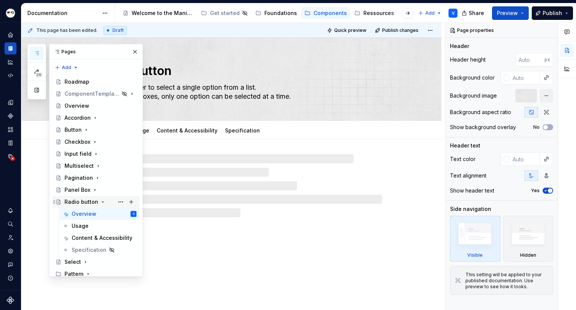
click at [103, 201] on icon "Page tree" at bounding box center [103, 202] width 6 height 6
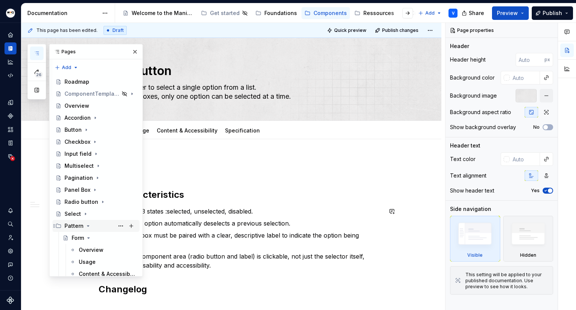
click at [89, 225] on icon "Page tree" at bounding box center [88, 226] width 6 height 6
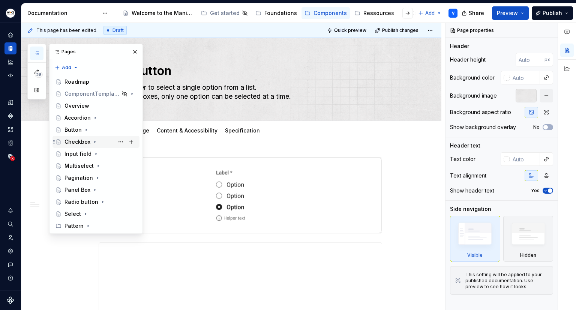
click at [83, 140] on div "Checkbox" at bounding box center [78, 142] width 26 height 8
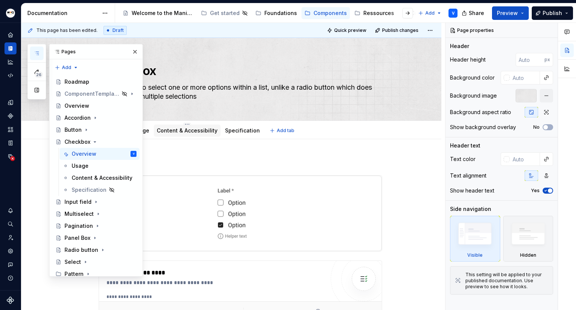
click at [180, 130] on link "Content & Accessibility" at bounding box center [187, 130] width 61 height 6
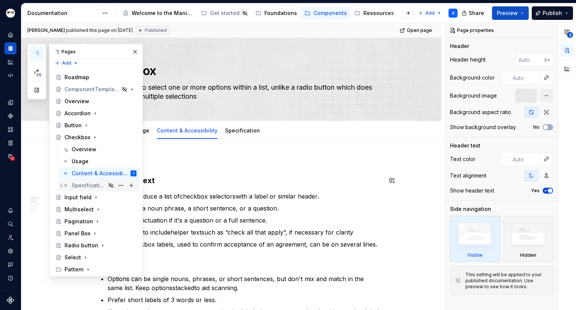
scroll to position [5, 0]
click at [37, 52] on icon "button" at bounding box center [37, 53] width 4 height 3
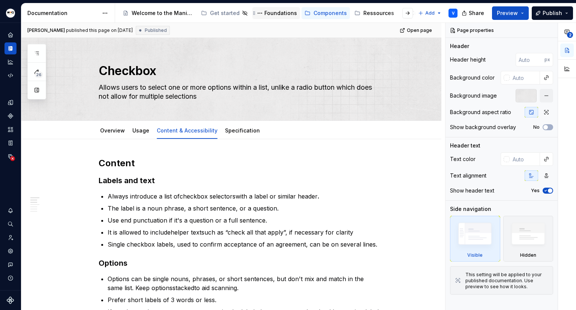
click at [281, 15] on div "Foundations" at bounding box center [281, 13] width 33 height 8
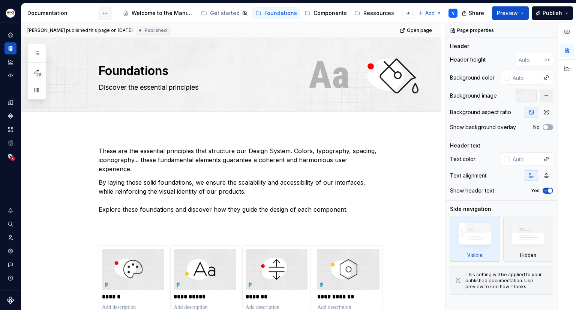
click at [102, 13] on html "Manitou [PERSON_NAME] Design System V Design system data Documentation Accessib…" at bounding box center [288, 155] width 576 height 310
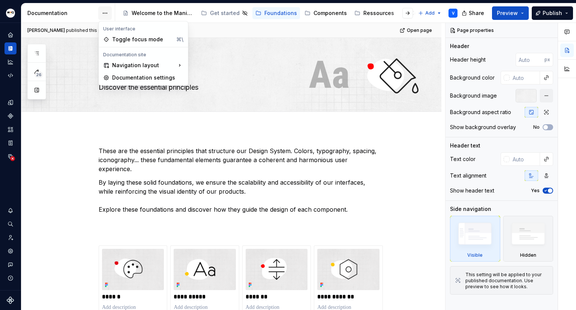
click at [102, 13] on html "Manitou [PERSON_NAME] Design System V Design system data Documentation Accessib…" at bounding box center [288, 155] width 576 height 310
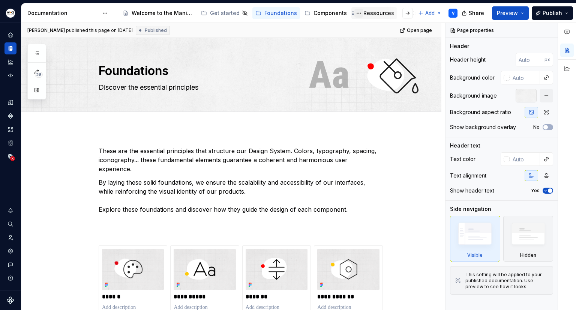
click at [358, 12] on button "Page tree" at bounding box center [359, 13] width 9 height 9
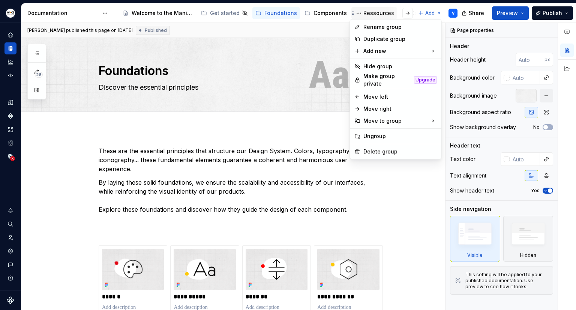
click at [371, 12] on html "Manitou [PERSON_NAME] Design System V Design system data Documentation Accessib…" at bounding box center [288, 155] width 576 height 310
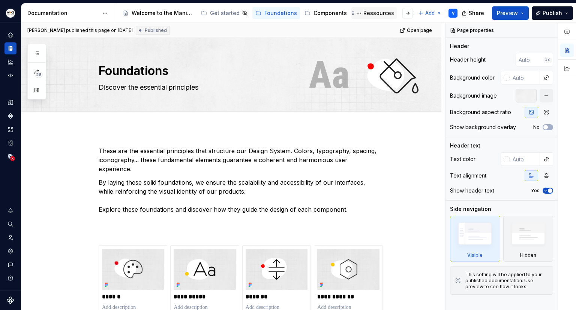
click at [371, 12] on div "Ressources" at bounding box center [379, 13] width 31 height 8
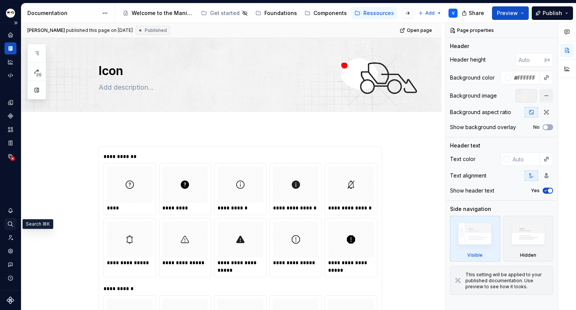
click at [13, 222] on icon "Search ⌘K" at bounding box center [10, 224] width 7 height 7
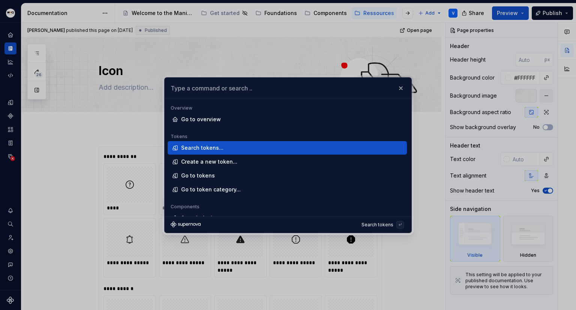
type textarea "*"
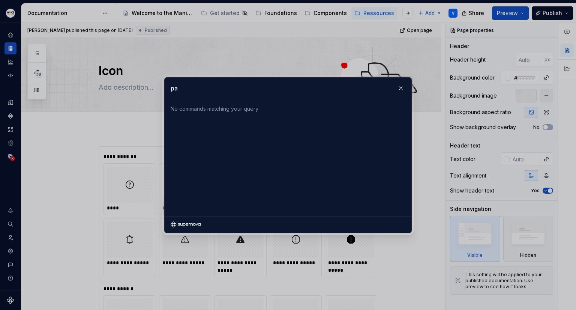
type input "p"
type input "f"
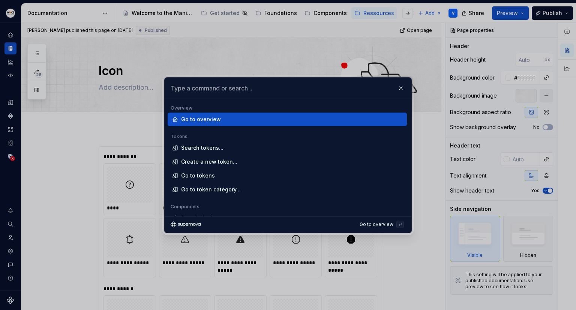
click at [402, 95] on input "text" at bounding box center [288, 88] width 247 height 21
click at [402, 91] on button "button" at bounding box center [401, 88] width 11 height 11
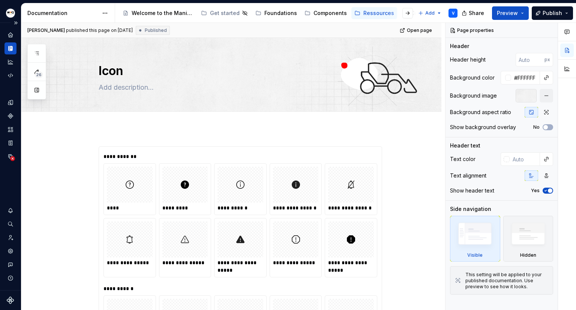
click at [9, 46] on icon "Documentation" at bounding box center [9, 48] width 2 height 5
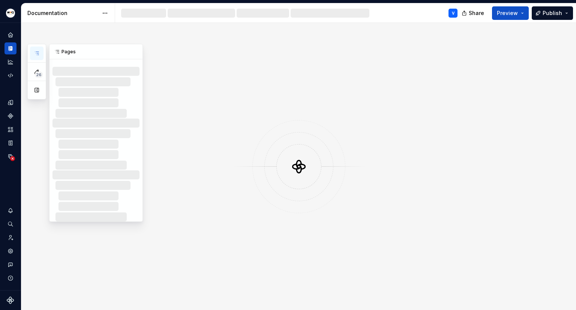
click at [39, 53] on icon "button" at bounding box center [37, 53] width 6 height 6
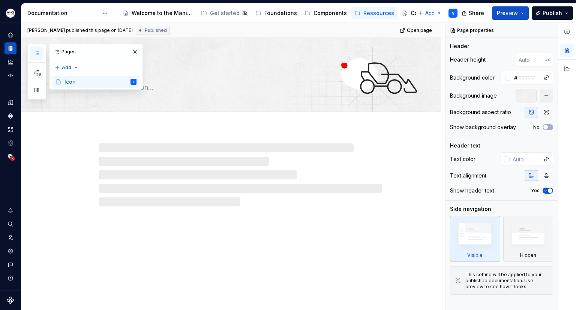
click at [39, 53] on icon "button" at bounding box center [37, 53] width 6 height 6
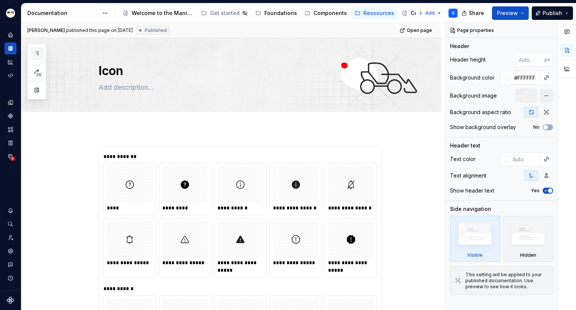
click at [39, 53] on icon "button" at bounding box center [37, 53] width 6 height 6
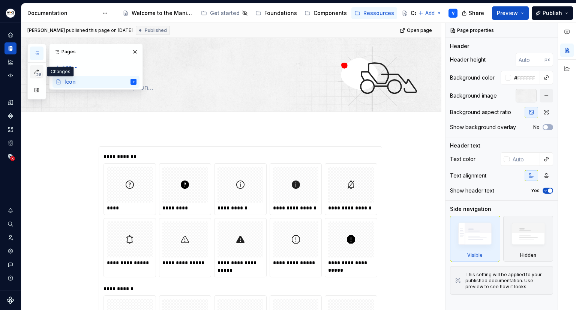
click at [33, 74] on button "26" at bounding box center [37, 72] width 14 height 14
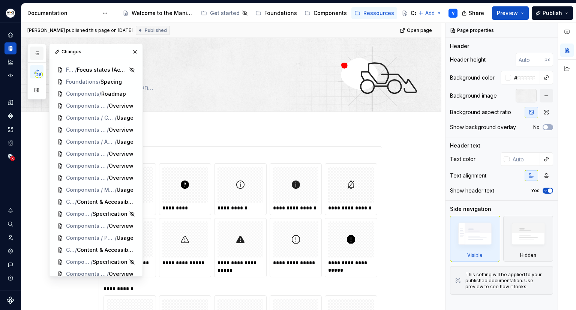
click at [39, 52] on icon "button" at bounding box center [37, 53] width 6 height 6
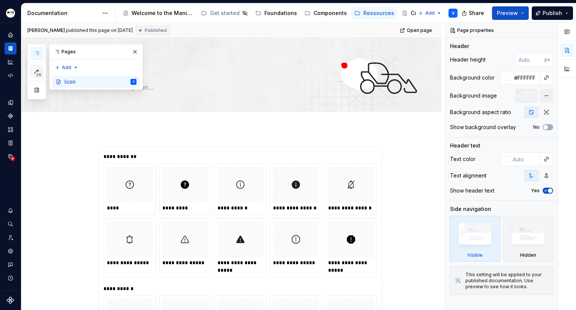
click at [36, 66] on button "26" at bounding box center [37, 72] width 14 height 14
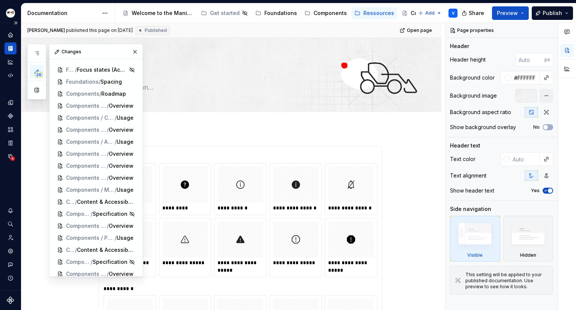
click at [11, 47] on icon "Documentation" at bounding box center [11, 48] width 3 height 5
click at [242, 121] on div "Add tab" at bounding box center [241, 120] width 284 height 11
click at [321, 120] on div at bounding box center [241, 120] width 284 height 0
click at [130, 51] on button "button" at bounding box center [135, 52] width 11 height 11
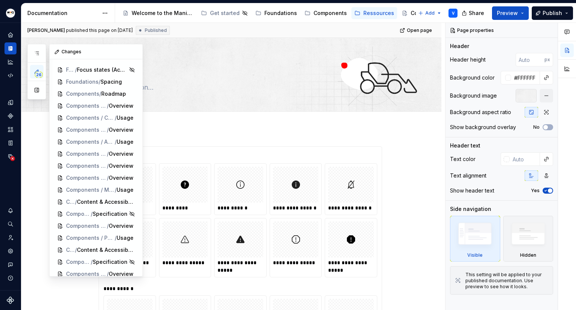
click at [41, 74] on span "26" at bounding box center [39, 75] width 8 height 6
click at [36, 49] on button "button" at bounding box center [37, 54] width 14 height 14
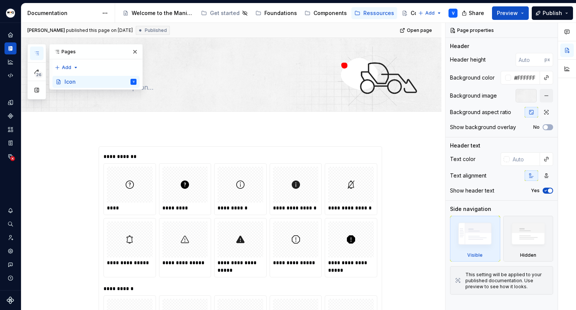
click at [36, 49] on button "button" at bounding box center [37, 54] width 14 height 14
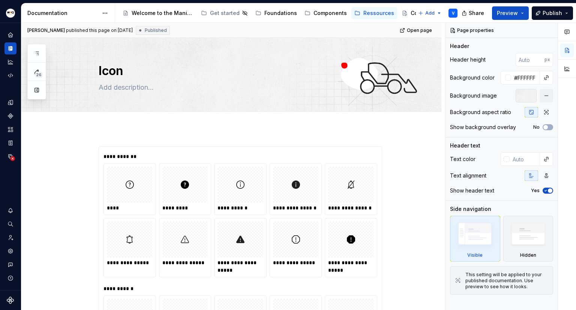
click at [33, 64] on div "26" at bounding box center [36, 72] width 19 height 56
click at [35, 68] on button "26" at bounding box center [37, 72] width 14 height 14
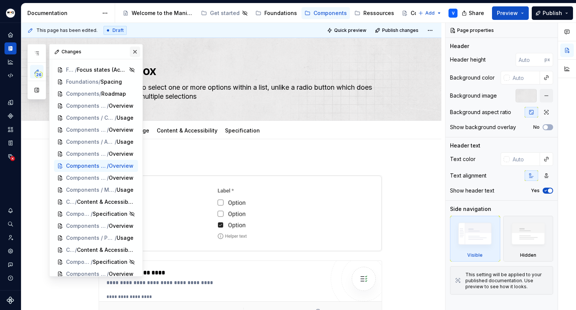
click at [131, 51] on button "button" at bounding box center [135, 52] width 11 height 11
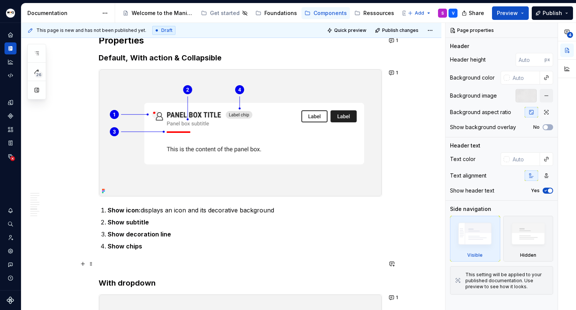
scroll to position [938, 0]
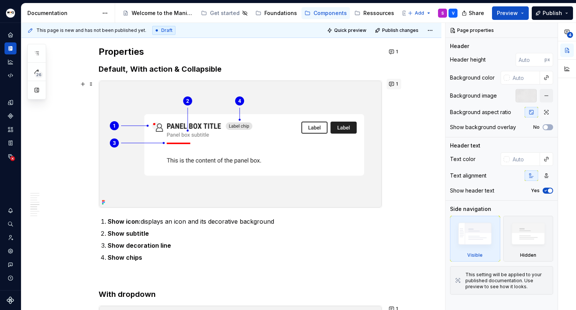
click at [389, 84] on button "1" at bounding box center [394, 84] width 15 height 11
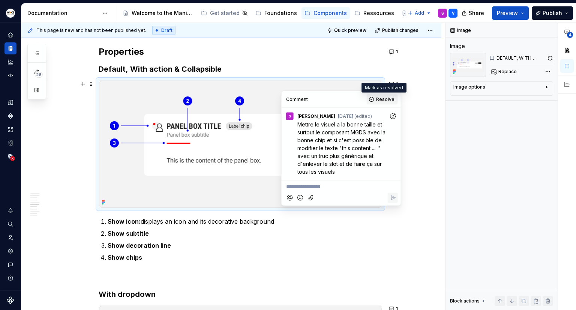
click at [383, 97] on span "Resolve" at bounding box center [385, 99] width 18 height 6
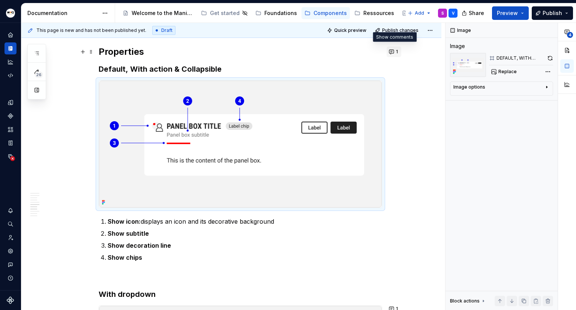
click at [395, 52] on button "1" at bounding box center [394, 52] width 15 height 11
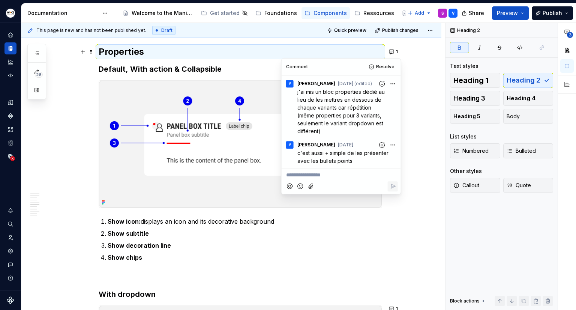
click at [410, 106] on div "This page is new and has not been published yet. Draft Quick preview Publish ch…" at bounding box center [233, 166] width 424 height 287
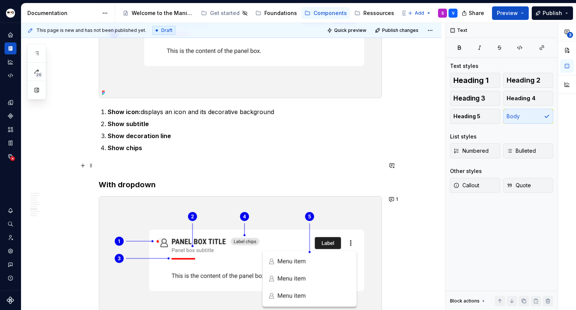
scroll to position [1088, 0]
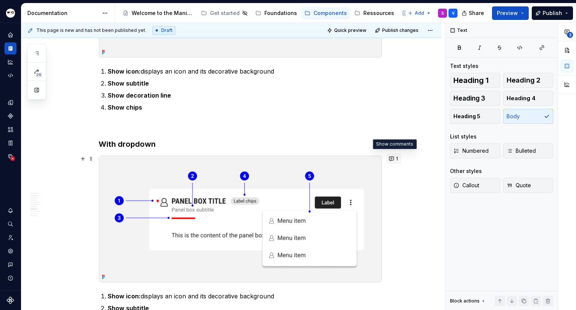
click at [392, 155] on button "1" at bounding box center [394, 158] width 15 height 11
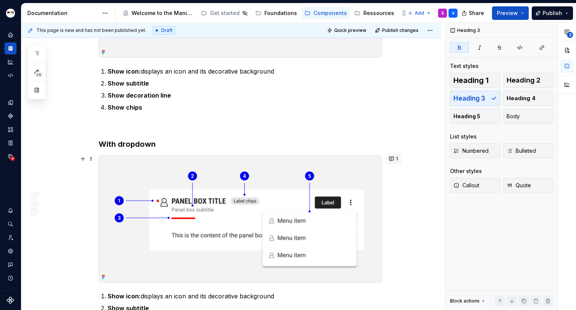
click at [390, 157] on button "1" at bounding box center [394, 158] width 15 height 11
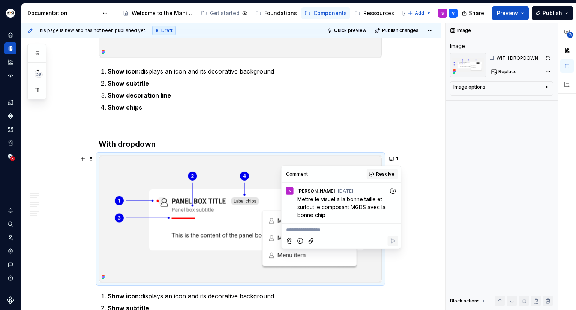
click at [380, 175] on span "Resolve" at bounding box center [385, 174] width 18 height 6
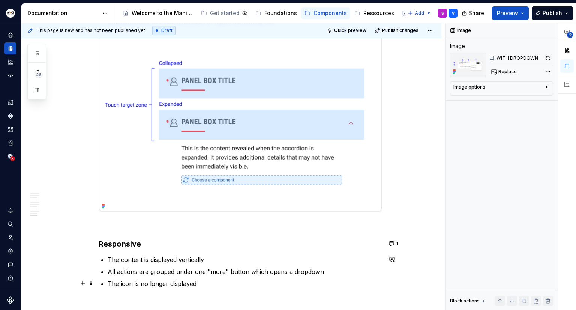
scroll to position [1609, 0]
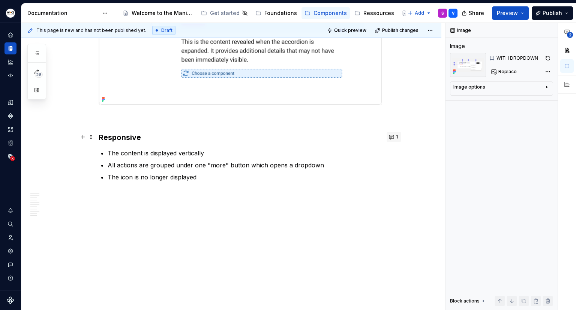
click at [392, 138] on button "1" at bounding box center [394, 137] width 15 height 11
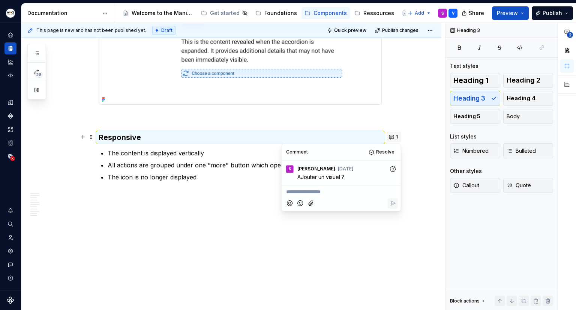
click at [392, 138] on button "1" at bounding box center [394, 137] width 15 height 11
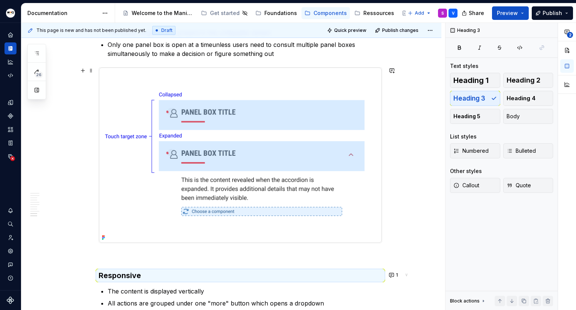
scroll to position [1458, 0]
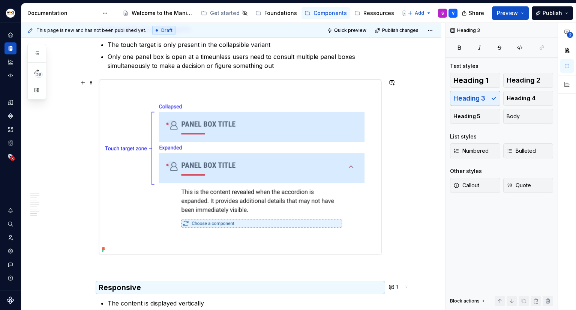
click at [134, 117] on img at bounding box center [240, 168] width 283 height 176
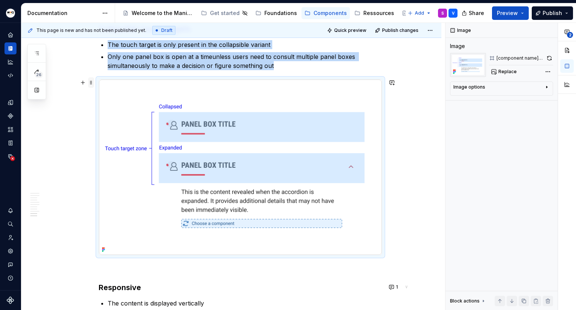
click at [94, 83] on span at bounding box center [91, 82] width 6 height 11
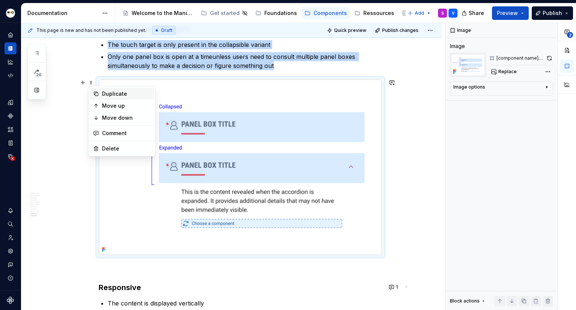
click at [104, 94] on div "Duplicate" at bounding box center [126, 94] width 49 height 8
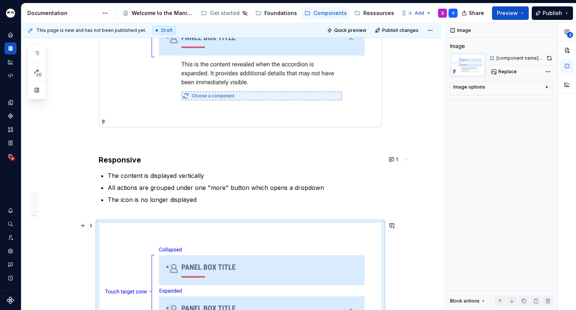
scroll to position [1640, 0]
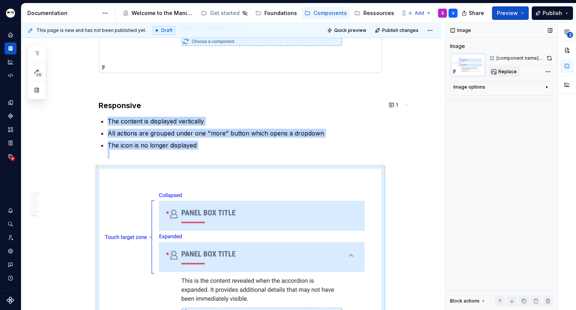
click at [502, 71] on span "Replace" at bounding box center [508, 72] width 18 height 6
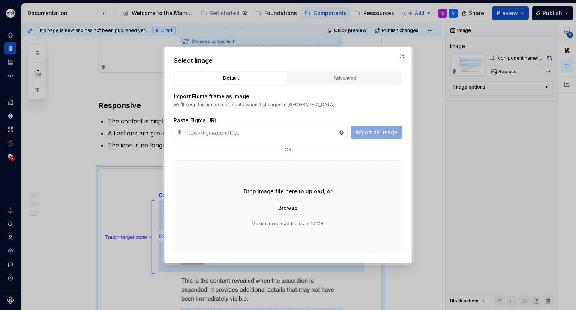
type textarea "*"
type input "[URL][DOMAIN_NAME]"
click at [377, 131] on span "Import as image" at bounding box center [377, 133] width 42 height 8
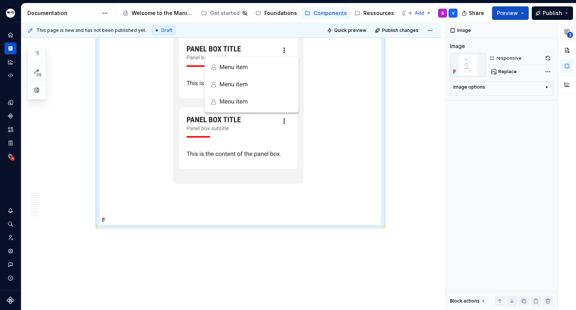
scroll to position [1866, 0]
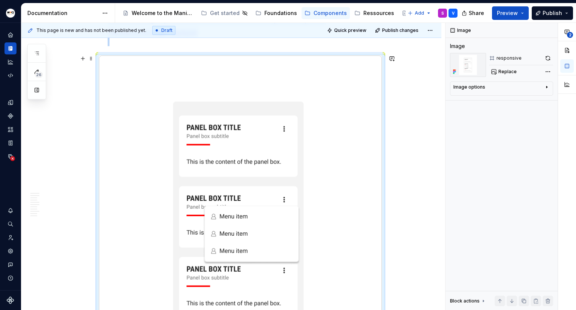
scroll to position [1715, 0]
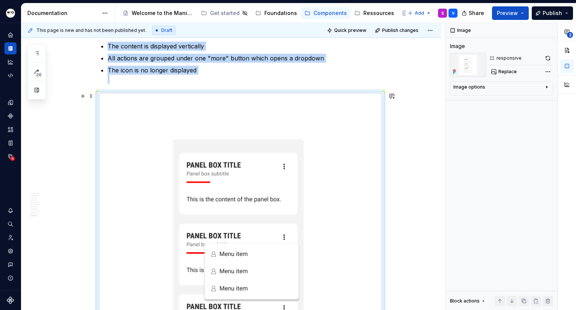
click at [240, 122] on img at bounding box center [240, 252] width 283 height 319
click at [516, 68] on button "Replace" at bounding box center [504, 71] width 31 height 11
type textarea "*"
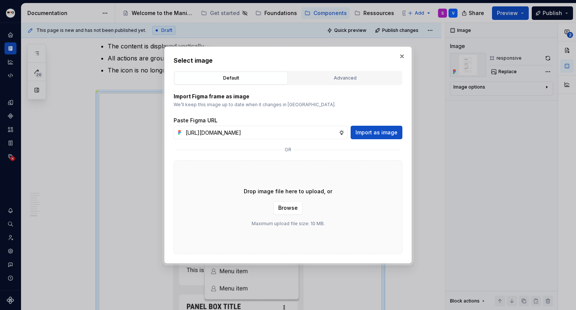
scroll to position [0, 219]
type input "[URL][DOMAIN_NAME]"
click at [381, 131] on span "Import as image" at bounding box center [377, 133] width 42 height 8
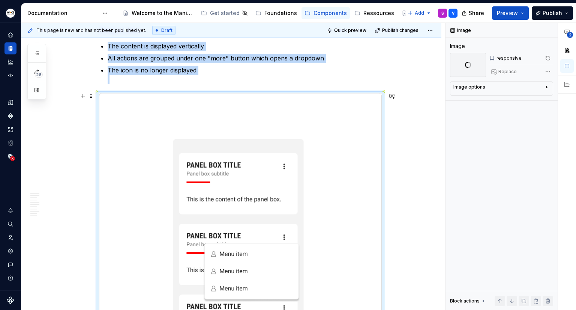
scroll to position [1784, 0]
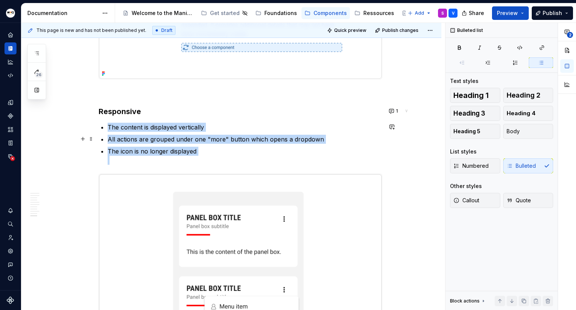
click at [209, 143] on p "All actions are grouped under one "more" button which opens a dropdown" at bounding box center [245, 139] width 275 height 9
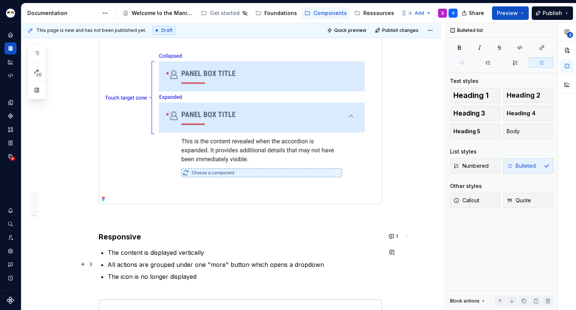
scroll to position [1547, 0]
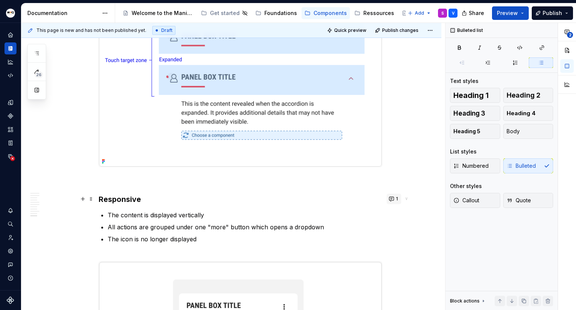
click at [393, 195] on button "1" at bounding box center [394, 199] width 15 height 11
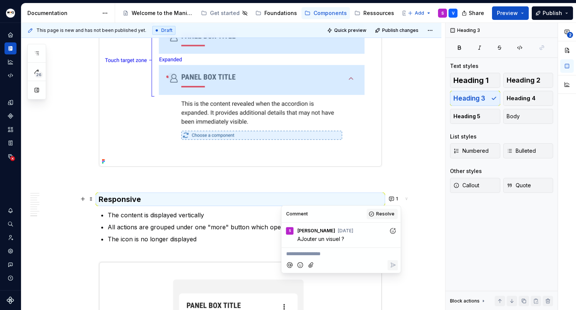
click at [382, 213] on span "Resolve" at bounding box center [385, 214] width 18 height 6
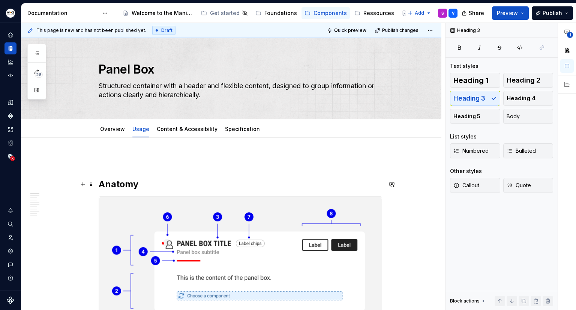
scroll to position [0, 0]
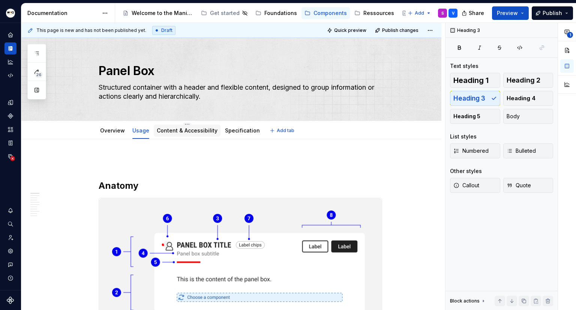
click at [183, 133] on link "Content & Accessibility" at bounding box center [187, 130] width 61 height 6
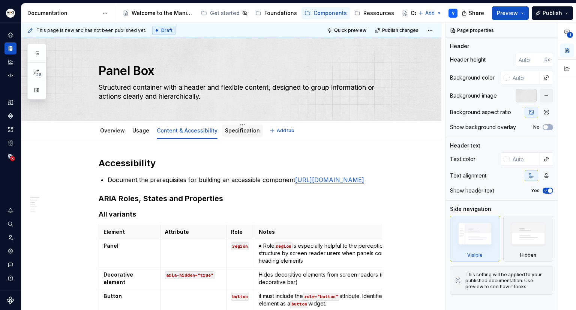
click at [222, 132] on div "Specification" at bounding box center [242, 131] width 41 height 12
click at [241, 131] on link "Specification" at bounding box center [242, 130] width 35 height 6
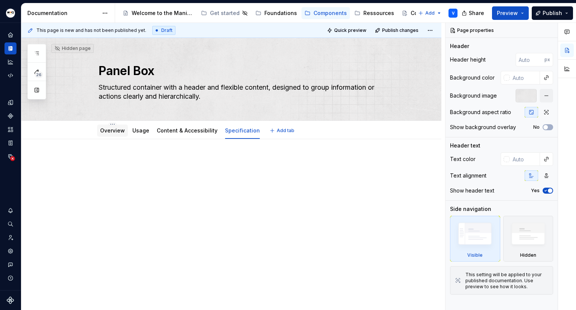
click at [117, 133] on link "Overview" at bounding box center [112, 130] width 25 height 6
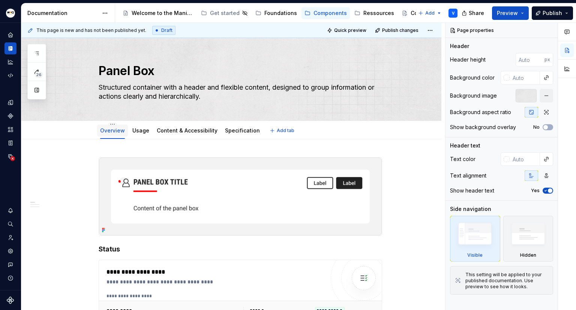
click at [126, 133] on div "Overview" at bounding box center [112, 131] width 31 height 12
click at [140, 133] on link "Usage" at bounding box center [140, 130] width 17 height 6
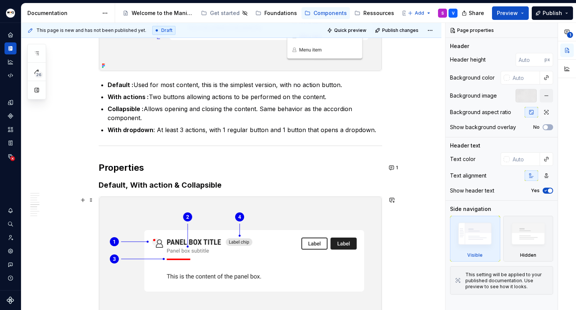
scroll to position [788, 0]
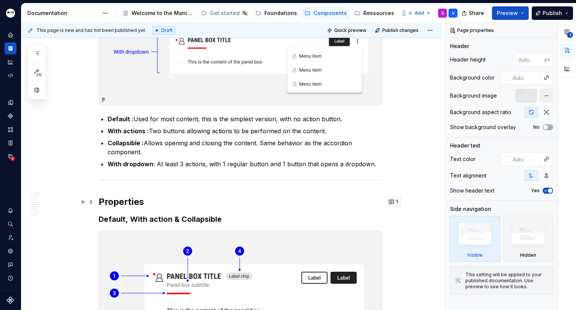
click at [392, 201] on button "1" at bounding box center [394, 202] width 15 height 11
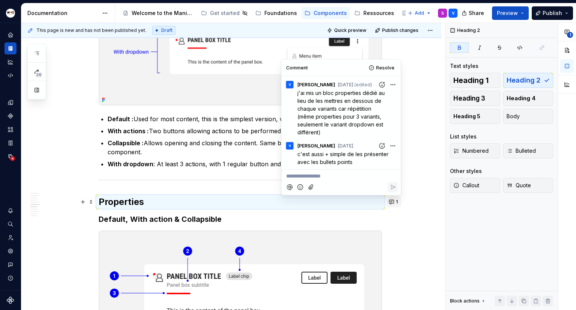
click at [392, 201] on button "1" at bounding box center [394, 202] width 15 height 11
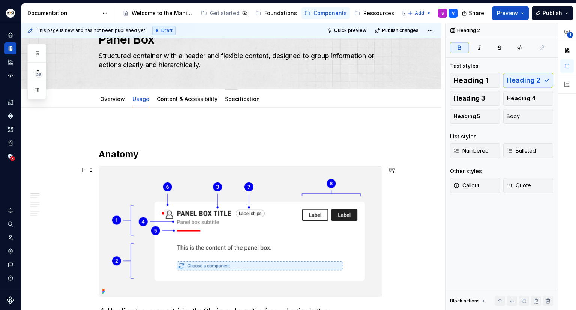
scroll to position [0, 0]
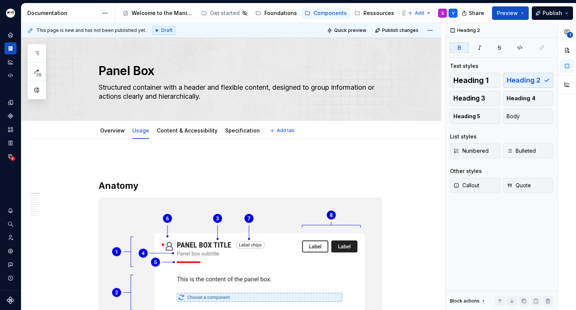
type textarea "*"
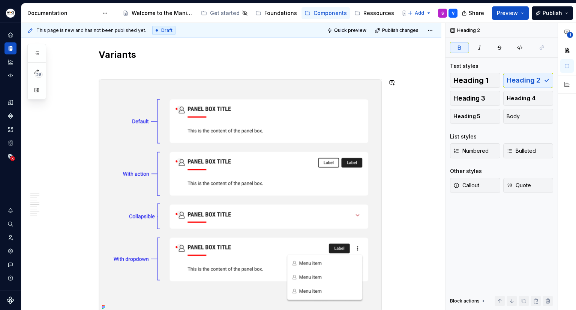
scroll to position [563, 0]
